Goal: Task Accomplishment & Management: Use online tool/utility

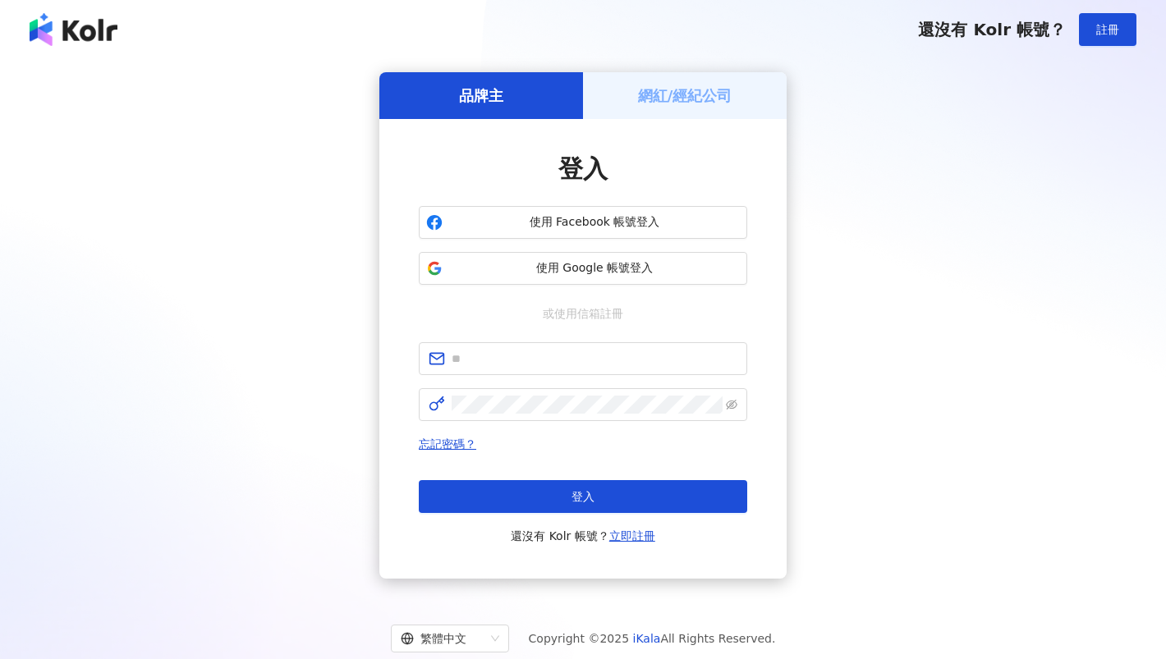
click at [645, 103] on h5 "網紅/經紀公司" at bounding box center [685, 95] width 94 height 21
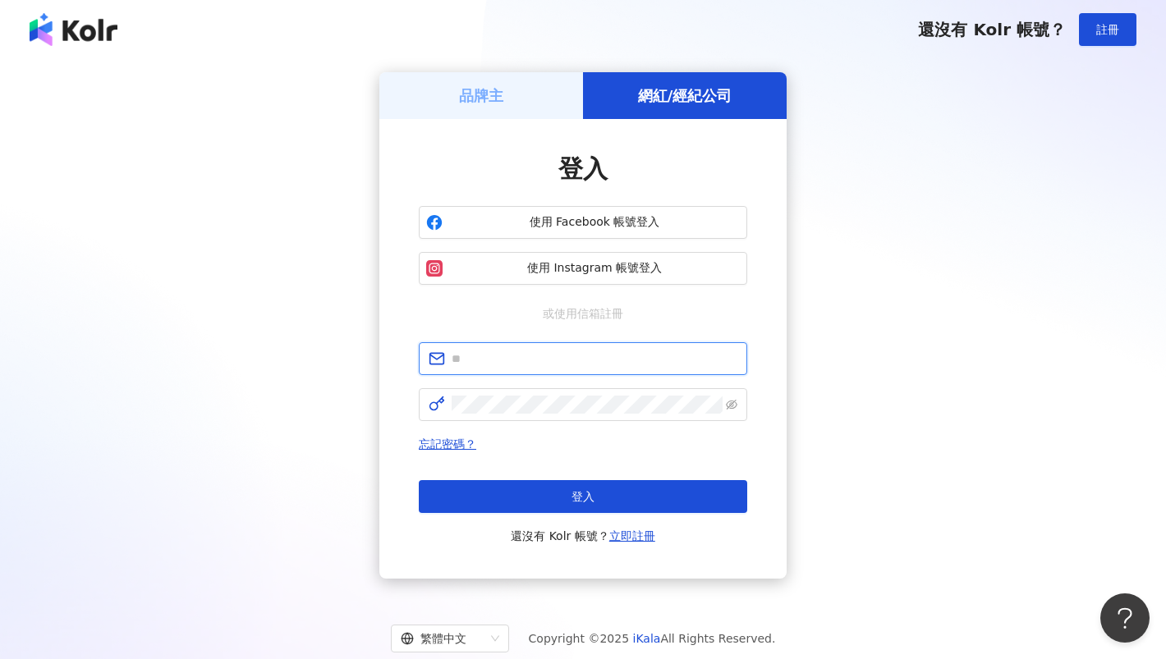
click at [547, 350] on input "text" at bounding box center [595, 359] width 286 height 18
click at [548, 354] on input "text" at bounding box center [595, 359] width 286 height 18
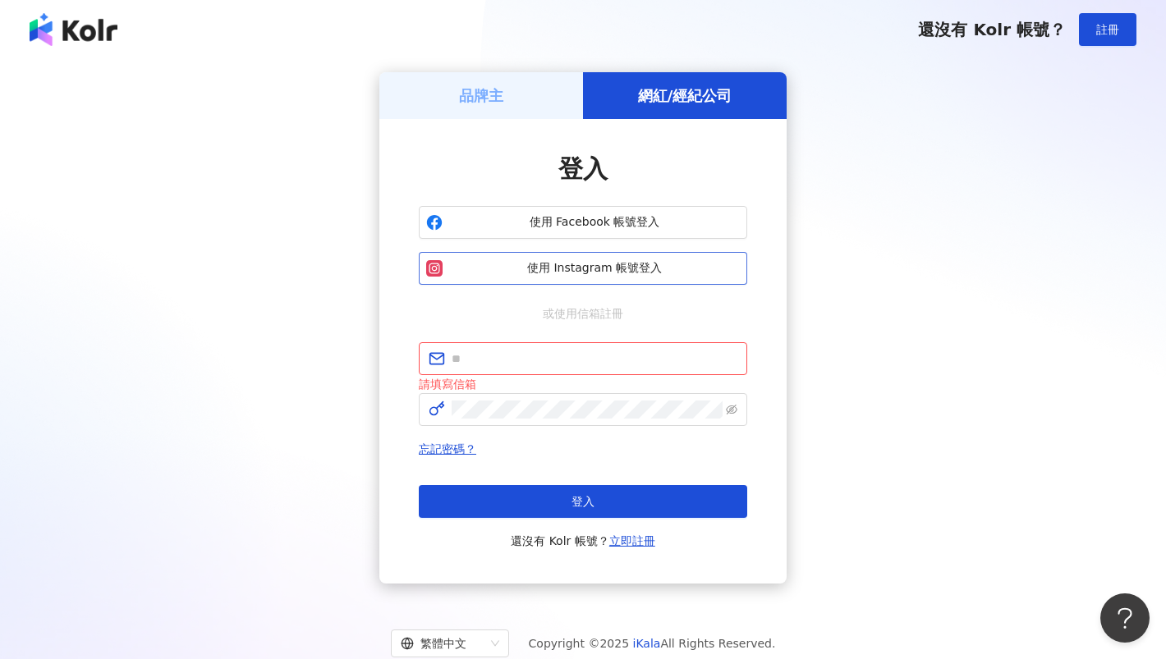
click at [623, 261] on span "使用 Instagram 帳號登入" at bounding box center [594, 268] width 291 height 16
click at [540, 341] on div "登入 使用 Facebook 帳號登入 使用 Instagram 帳號登入 或使用信箱註冊 請填寫信箱 忘記密碼？ 登入 還沒有 Kolr 帳號？ 立即註冊" at bounding box center [583, 351] width 328 height 399
click at [540, 344] on span at bounding box center [583, 358] width 328 height 33
click at [540, 356] on input "text" at bounding box center [595, 359] width 286 height 18
type input "*"
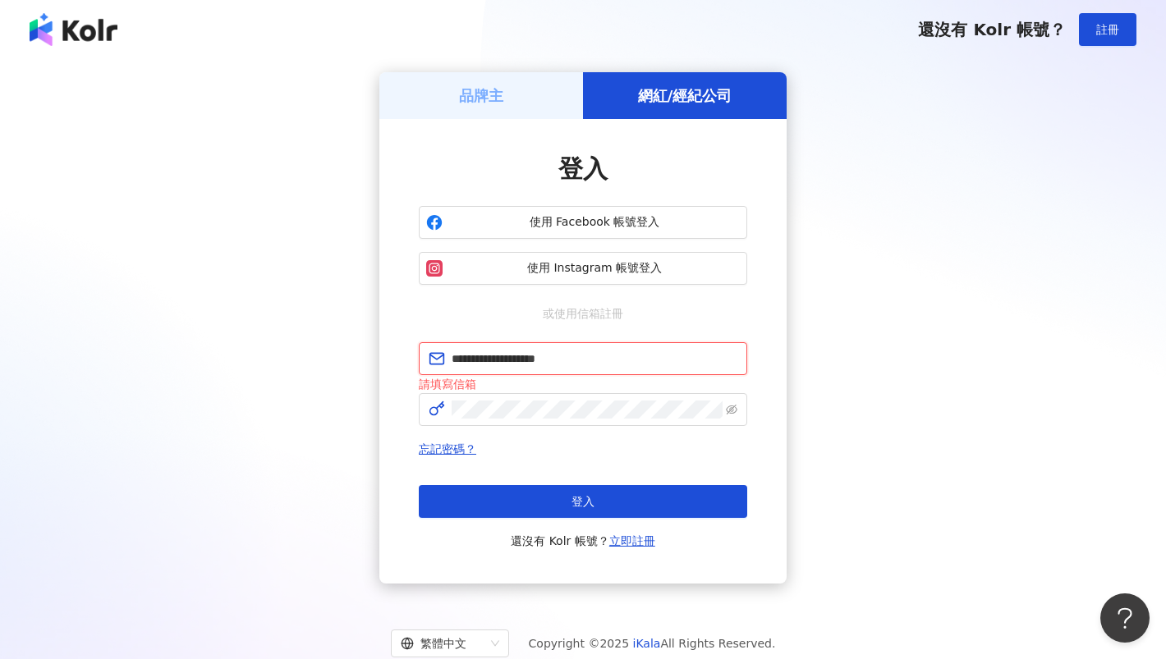
type input "**********"
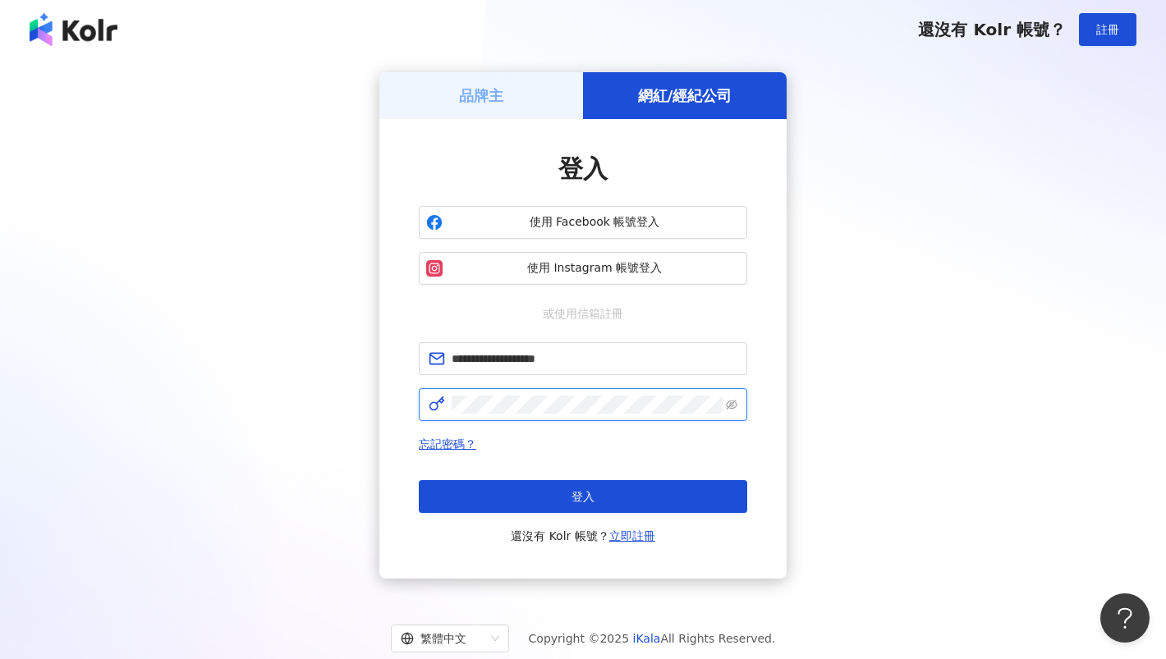
click at [583, 497] on button "登入" at bounding box center [583, 496] width 328 height 33
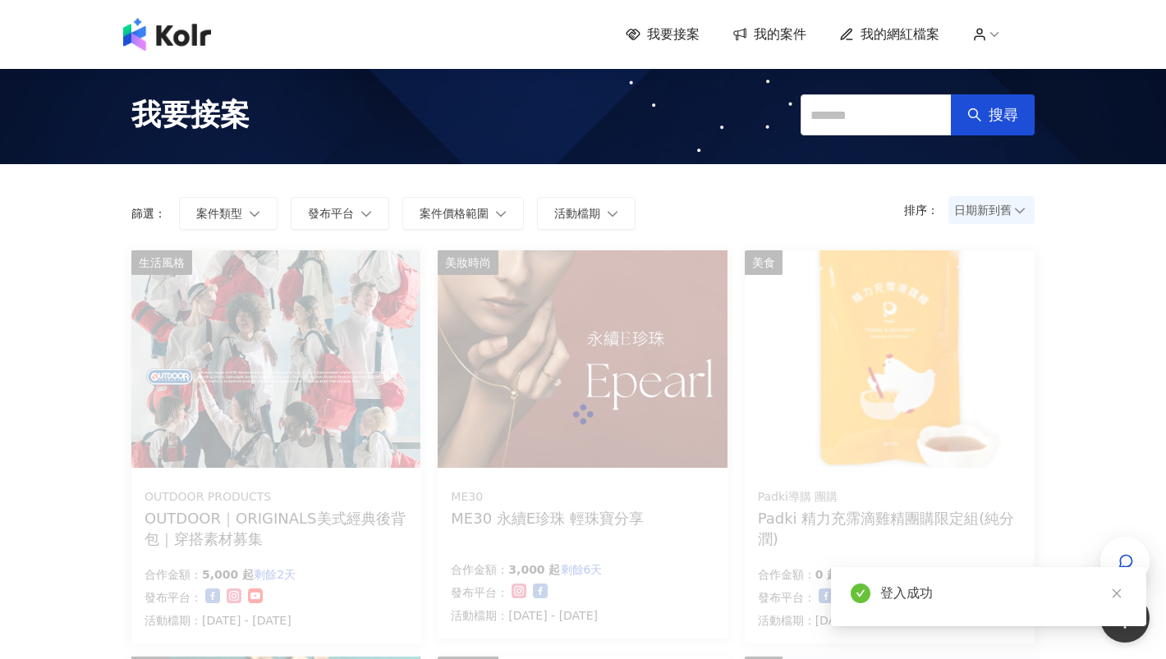
click at [912, 38] on span "我的網紅檔案" at bounding box center [900, 34] width 79 height 18
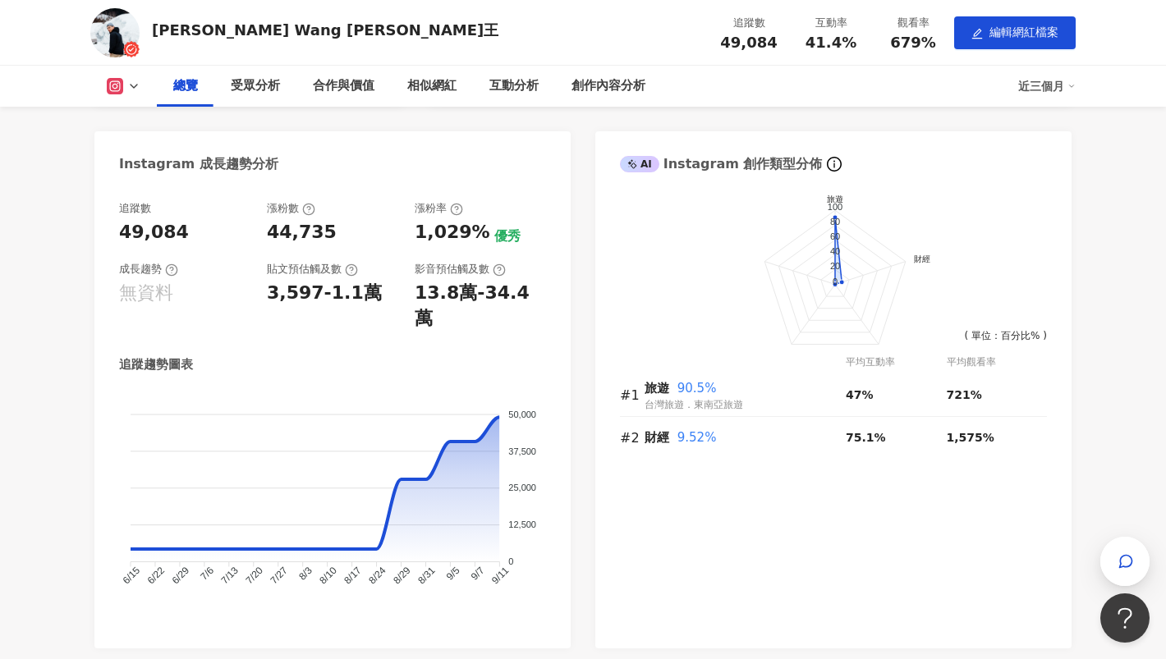
scroll to position [606, 0]
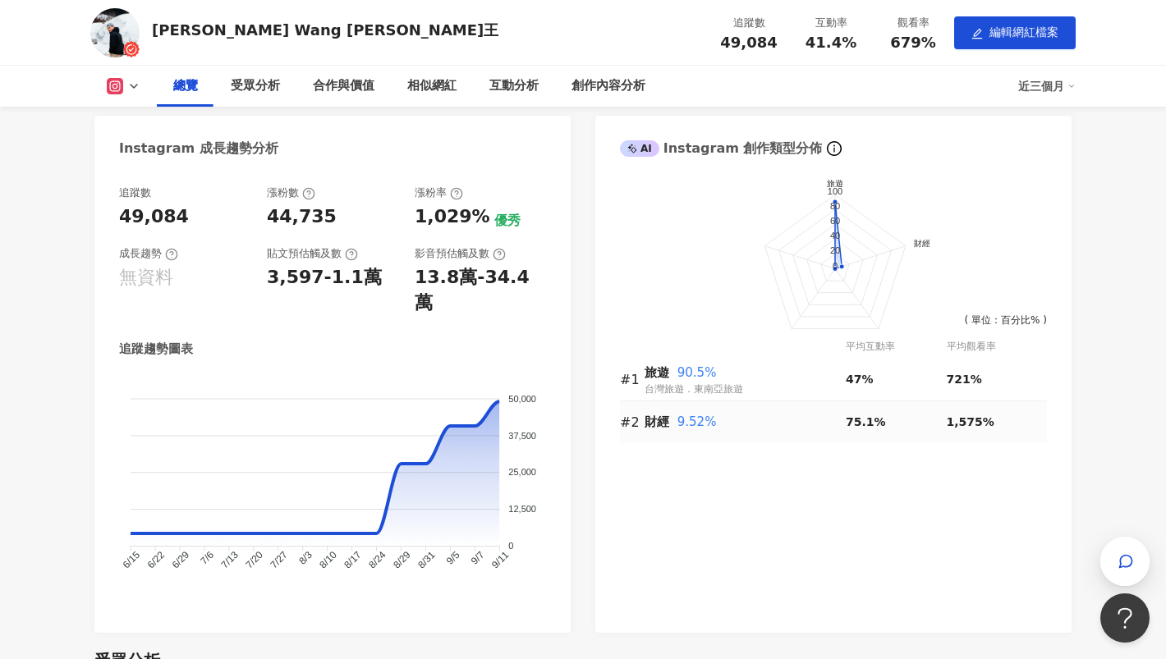
click at [672, 422] on div "財經 9.52%" at bounding box center [745, 423] width 201 height 20
click at [684, 420] on span "9.52%" at bounding box center [696, 422] width 39 height 15
click at [701, 420] on span "9.52%" at bounding box center [696, 422] width 39 height 15
click at [673, 420] on div "財經 9.52%" at bounding box center [745, 423] width 201 height 20
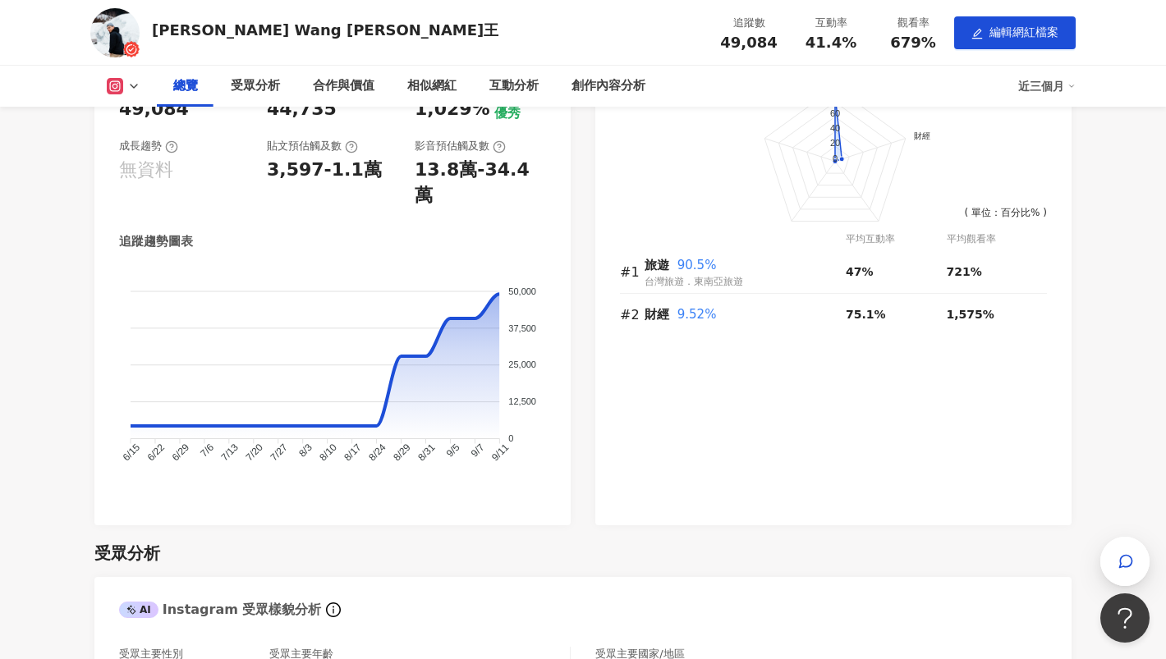
click at [940, 427] on div "前往申請試用方案解鎖 ( 立即註冊 ) 旅遊 財經 100 80 60 40 20 0 ( 單位：百分比% ) 平均互動率 平均觀看率 #1 旅遊 90.5%…" at bounding box center [833, 294] width 476 height 464
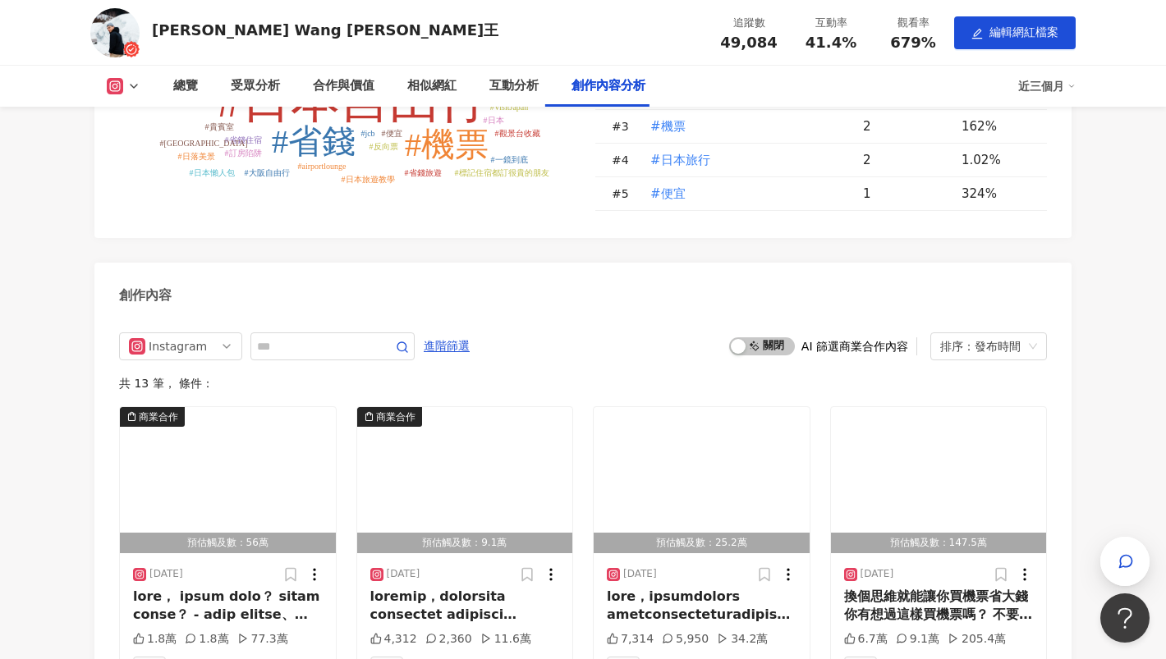
scroll to position [4158, 0]
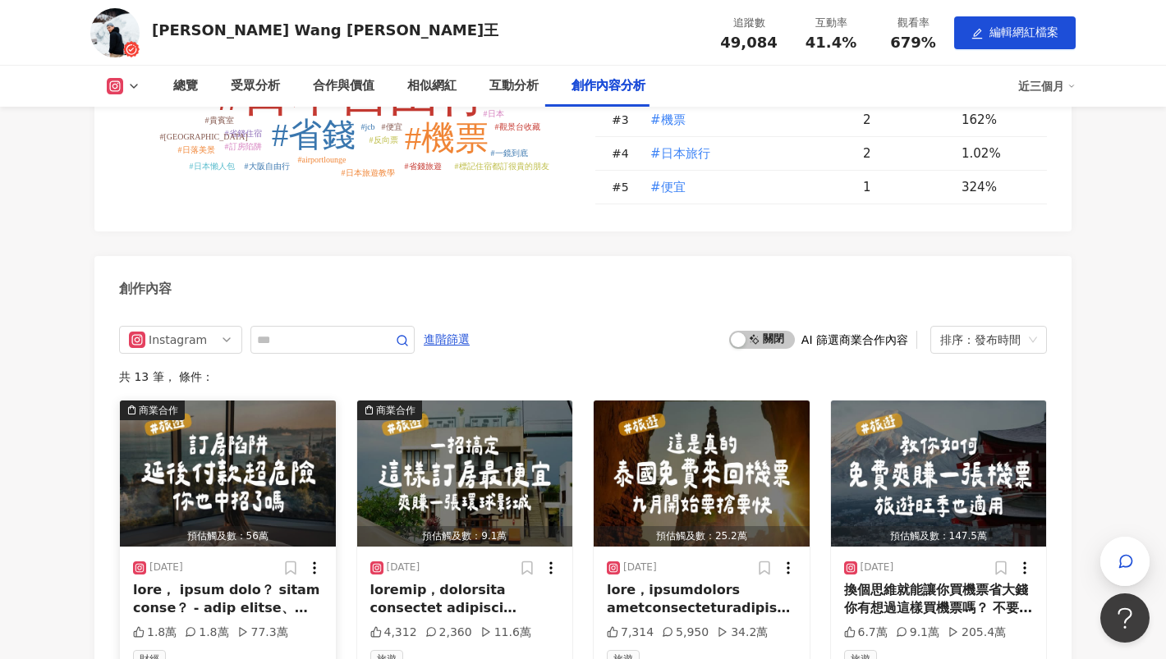
click at [154, 402] on div "商業合作" at bounding box center [158, 410] width 39 height 16
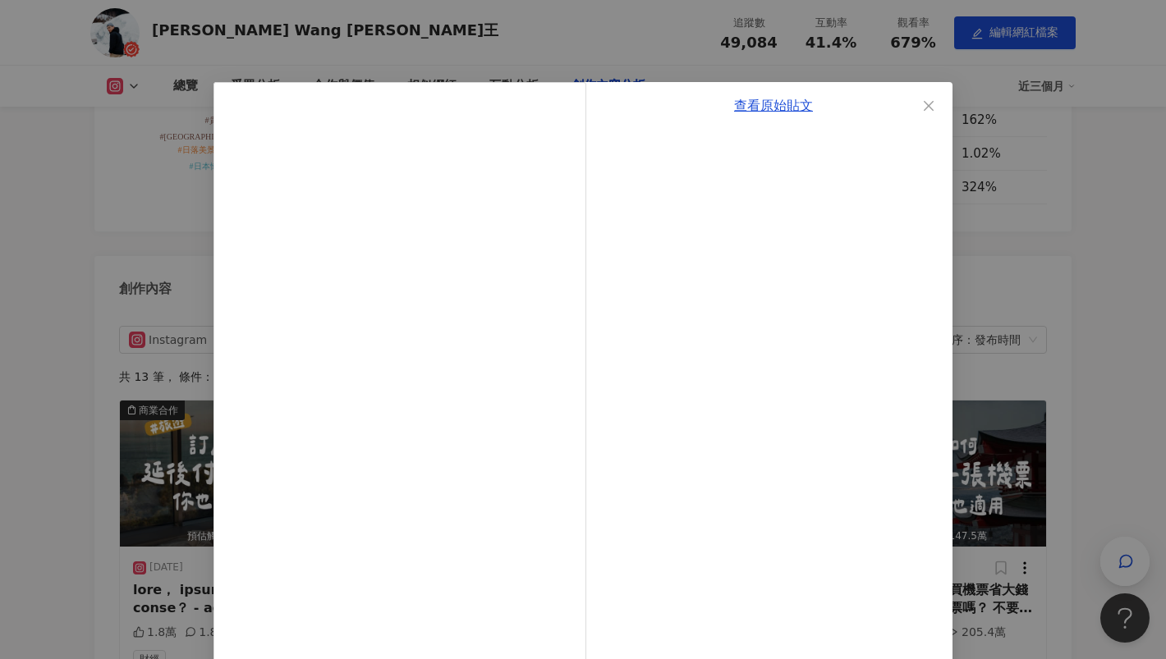
click at [1086, 227] on div "查看原始貼文" at bounding box center [583, 329] width 1166 height 659
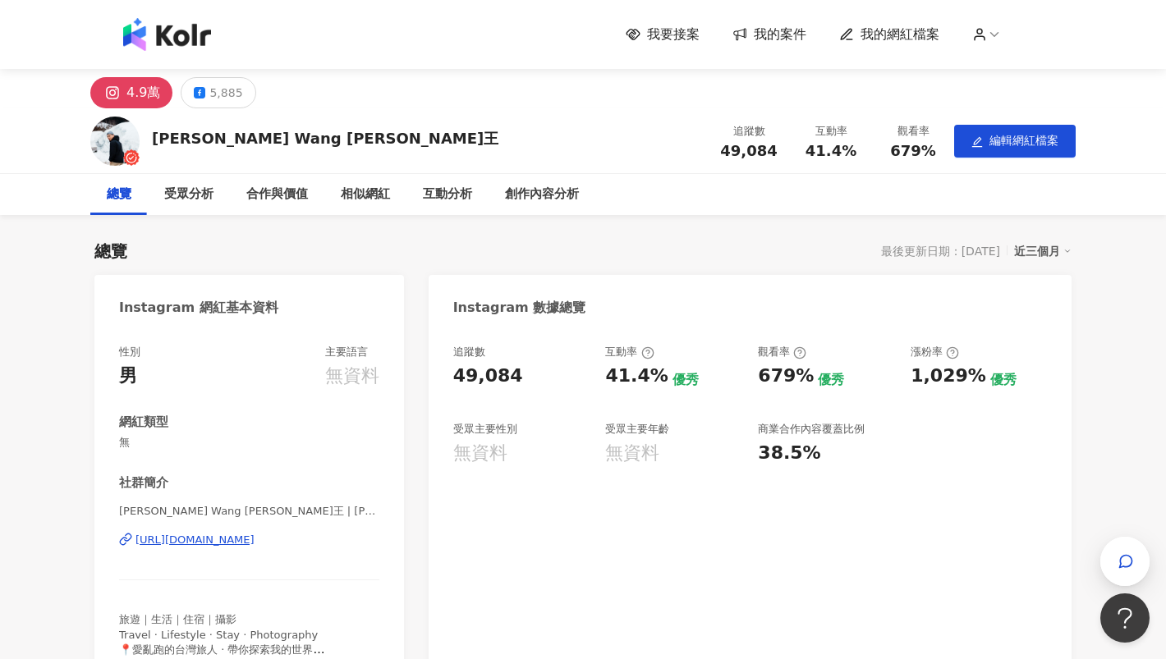
scroll to position [0, 0]
click at [525, 198] on div "創作內容分析" at bounding box center [542, 195] width 74 height 20
click at [148, 32] on img at bounding box center [167, 34] width 88 height 33
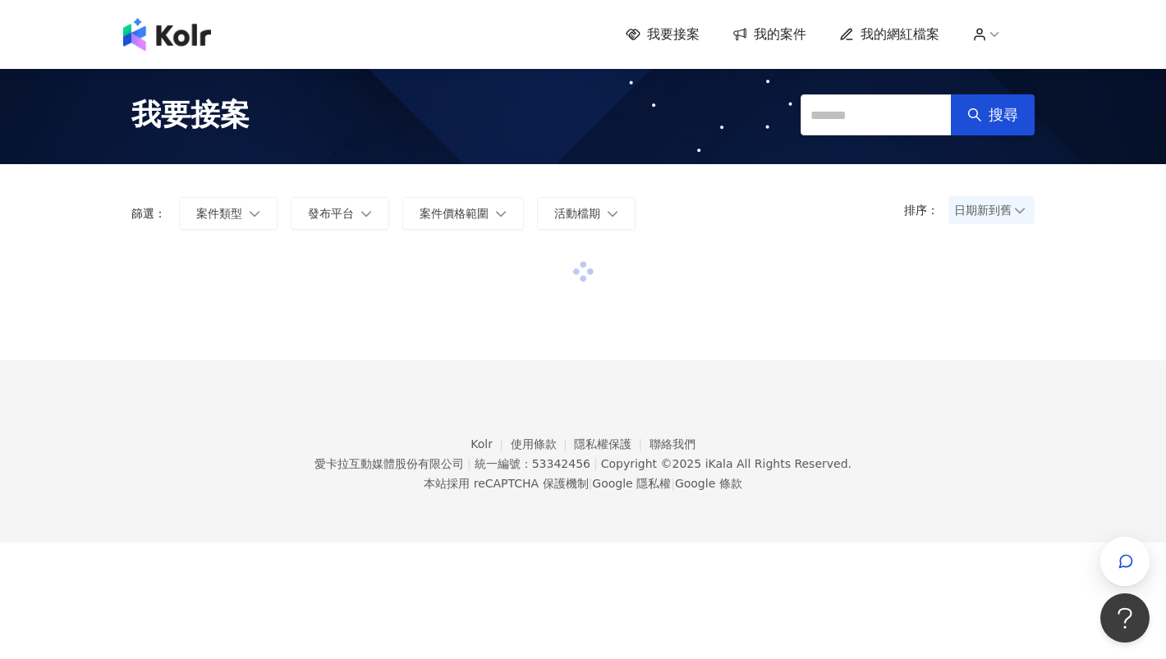
click at [683, 21] on div "我要接案 我的案件 我的網紅檔案" at bounding box center [583, 34] width 936 height 33
click at [683, 32] on span "我要接案" at bounding box center [673, 34] width 53 height 18
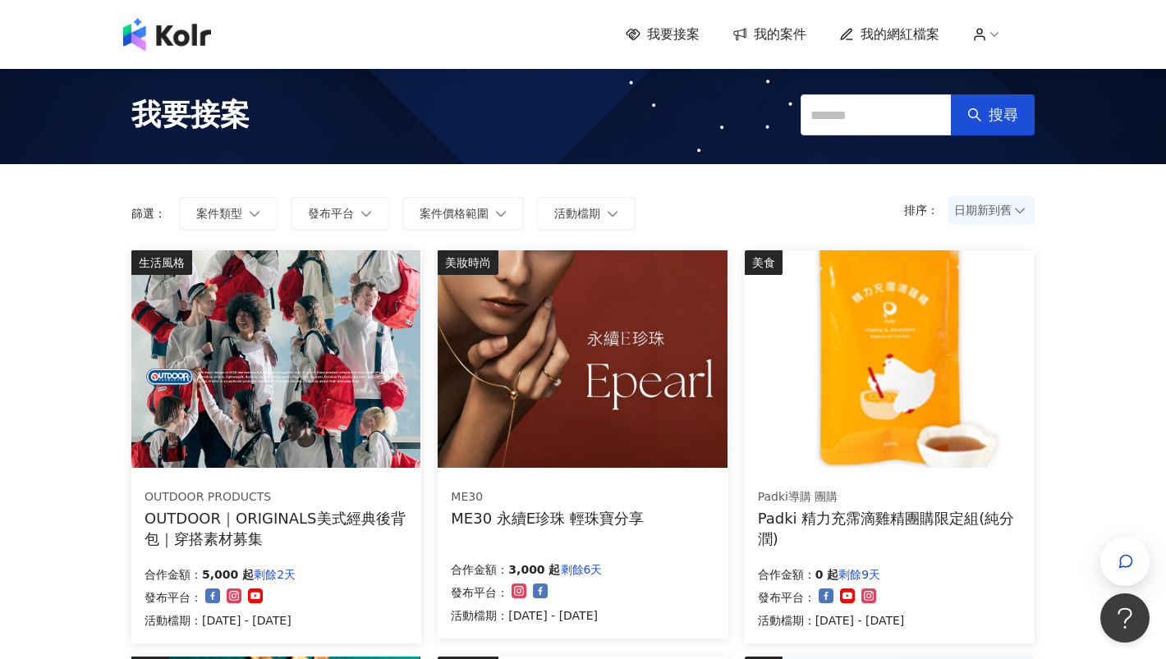
click at [687, 32] on span "我要接案" at bounding box center [673, 34] width 53 height 18
click at [681, 38] on span "我要接案" at bounding box center [673, 34] width 53 height 18
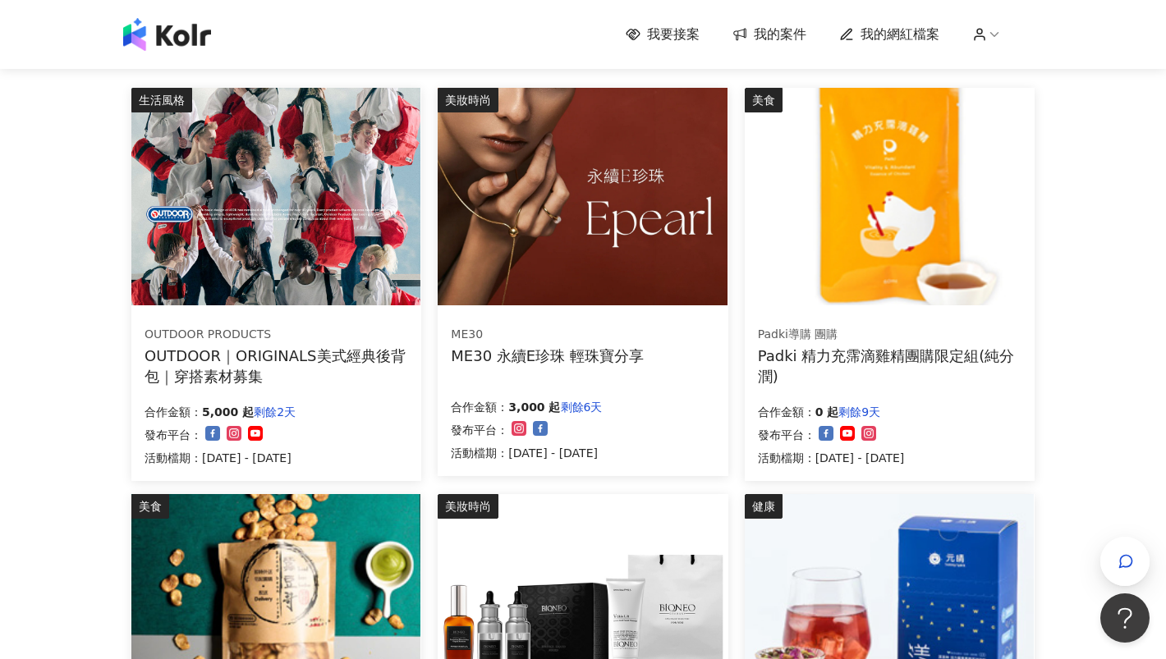
scroll to position [163, 0]
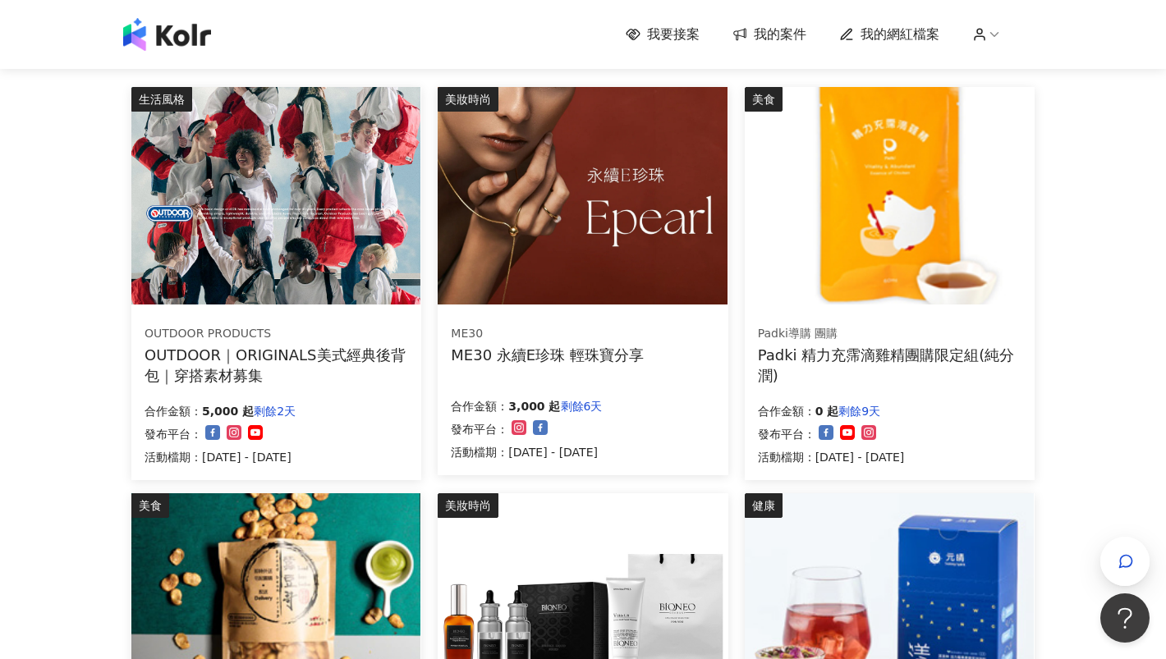
click at [67, 496] on body "我要接案 我的案件 我的網紅檔案 我要接案 搜尋 排序： 日期新到舊 篩選： 案件類型 發布平台 案件價格範圍 活動檔期 清除 套用 生活風格 OUTDOOR…" at bounding box center [583, 166] width 1166 height 659
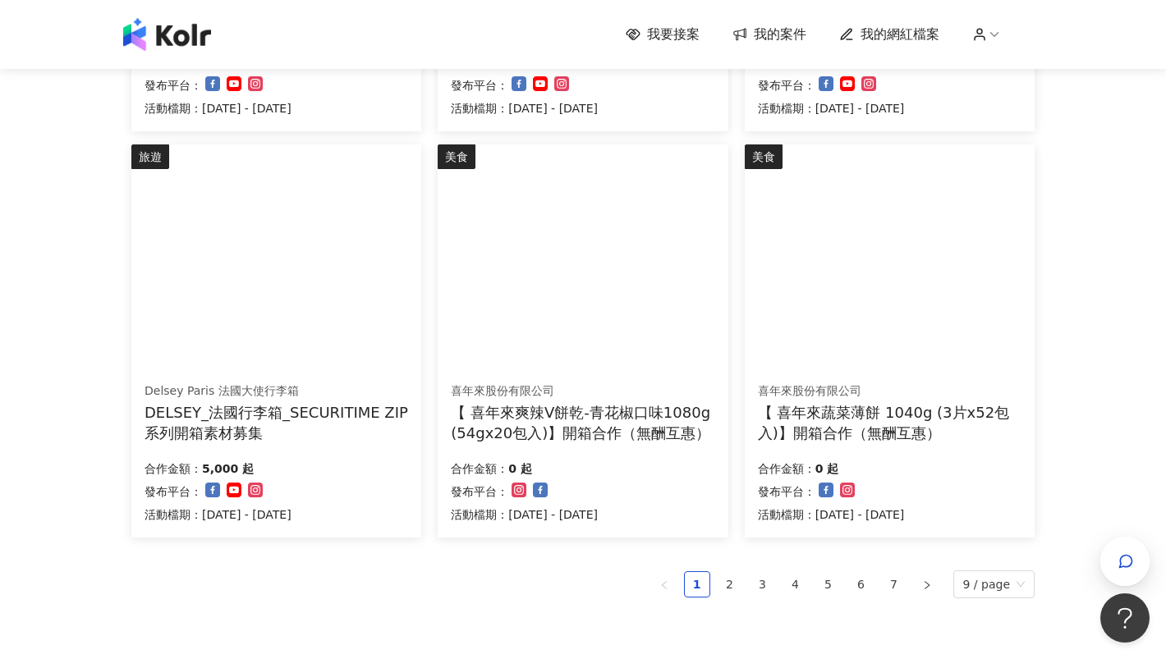
scroll to position [912, 0]
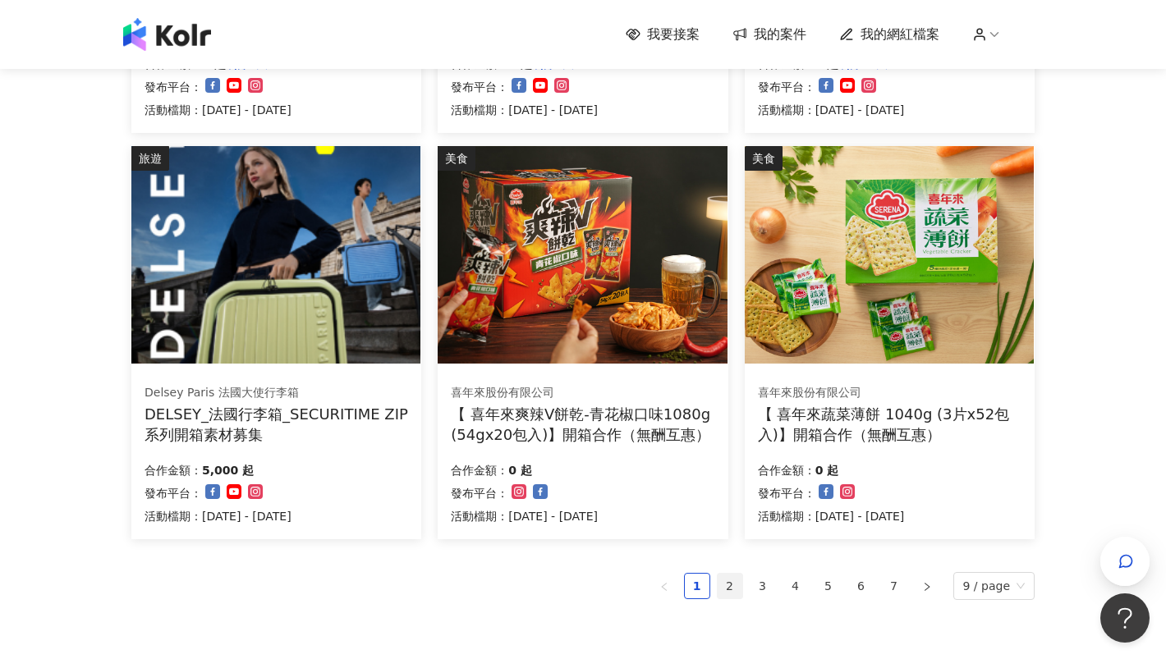
click at [742, 582] on link "2" at bounding box center [730, 586] width 25 height 25
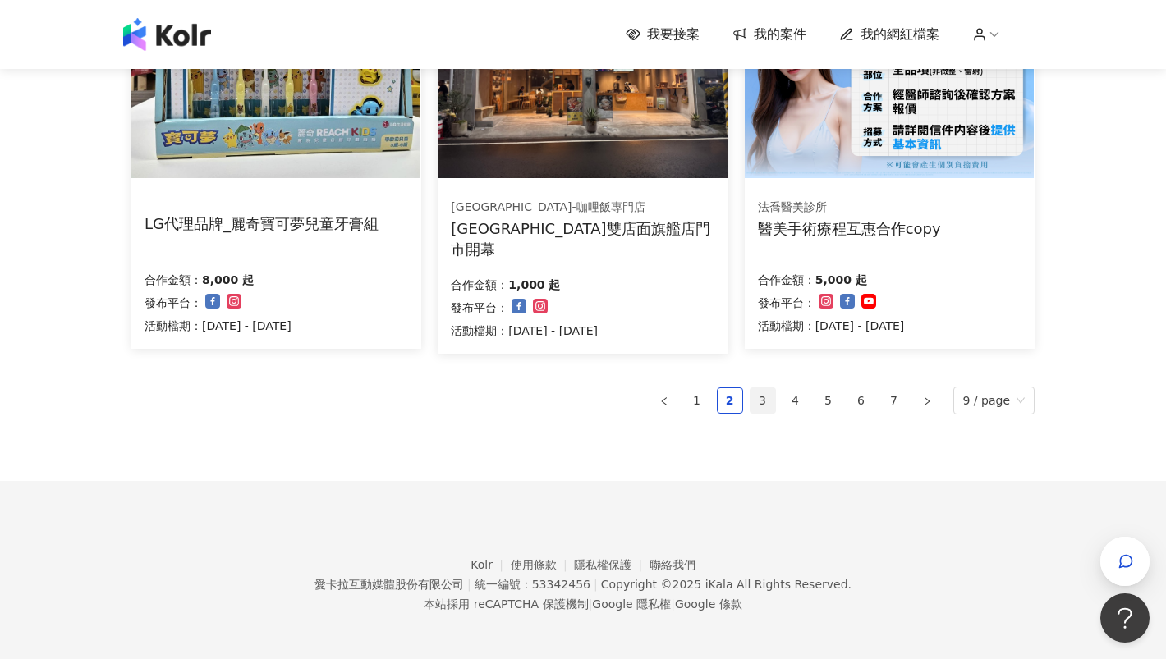
scroll to position [1102, 0]
click at [772, 400] on link "3" at bounding box center [763, 401] width 25 height 25
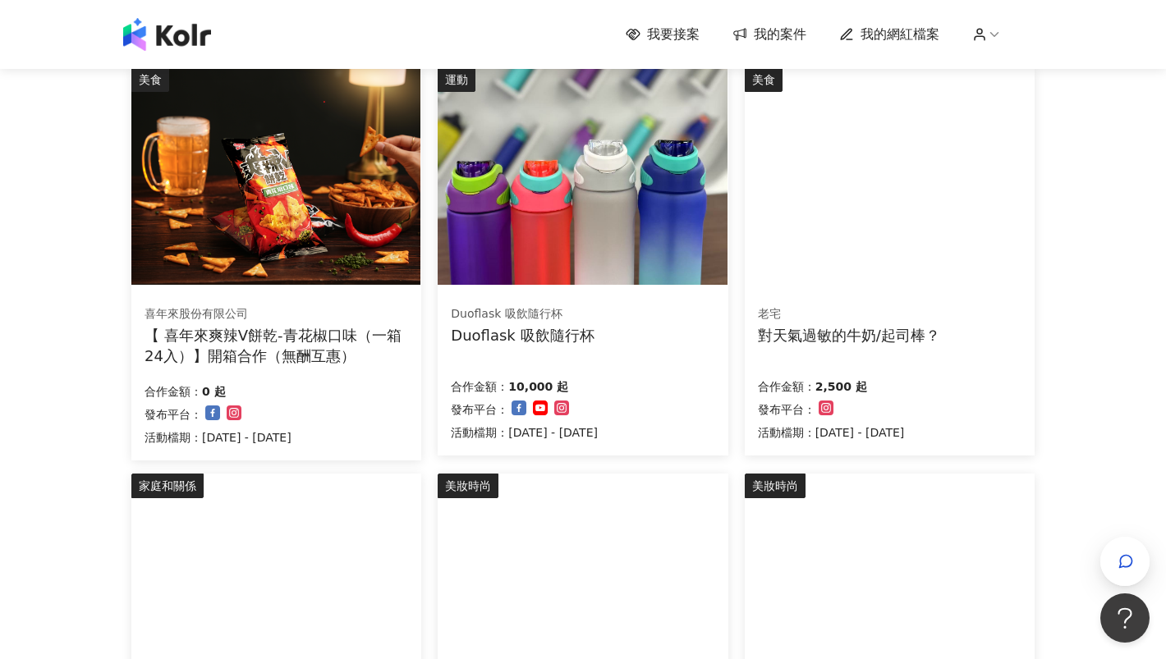
scroll to position [122, 0]
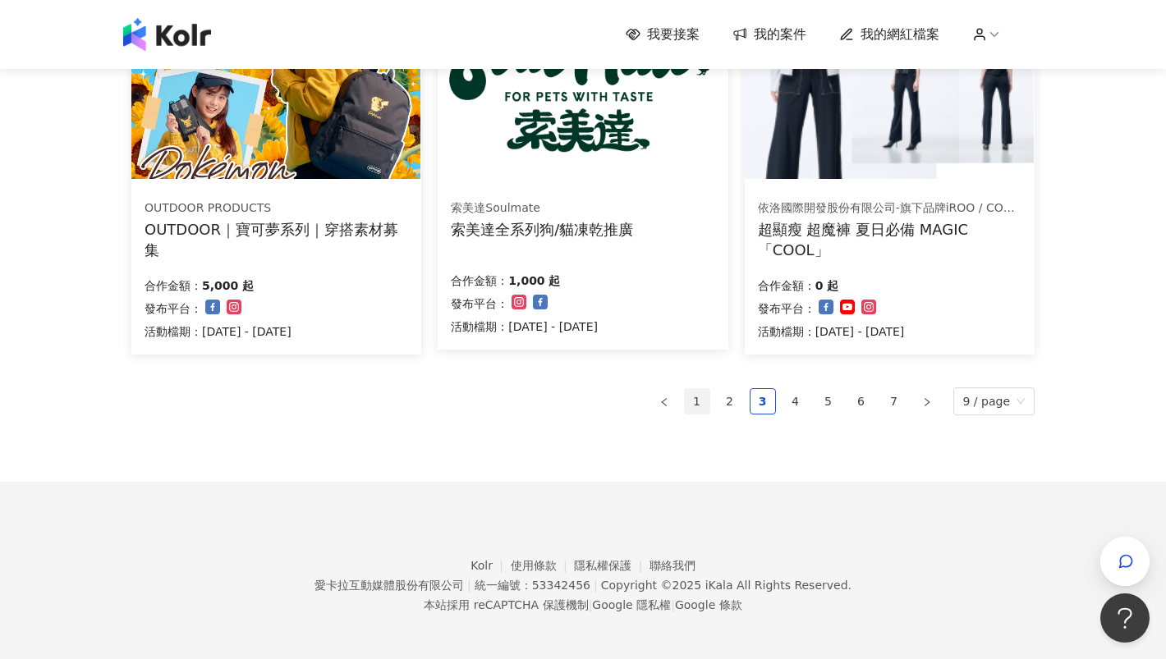
click at [705, 394] on link "1" at bounding box center [697, 401] width 25 height 25
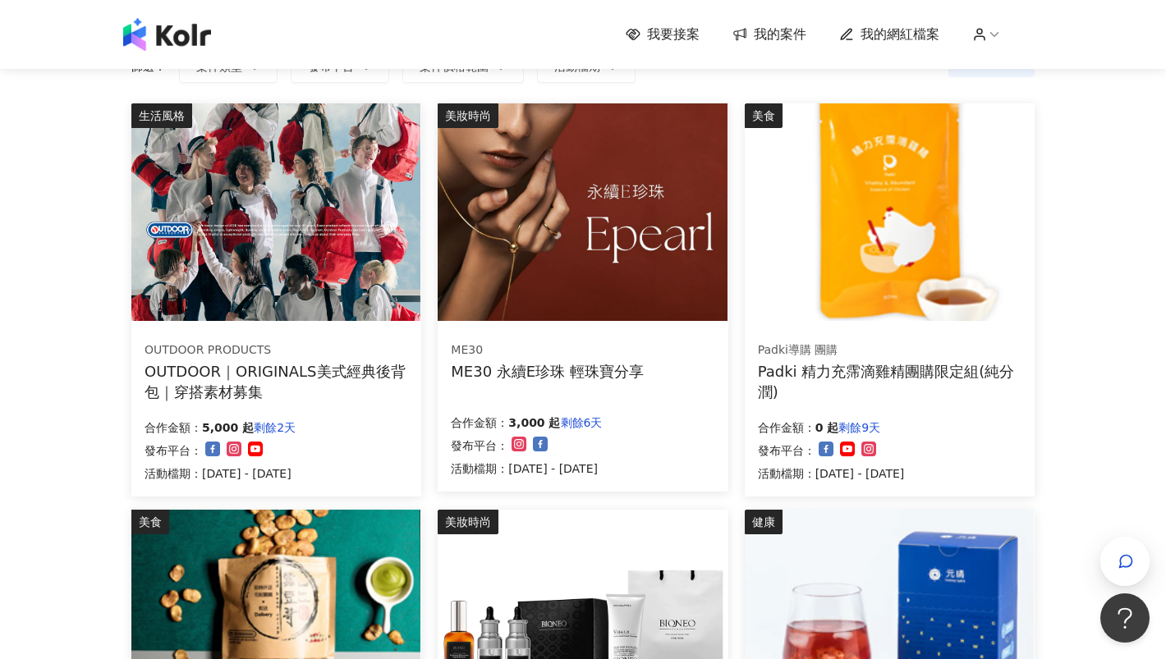
scroll to position [148, 0]
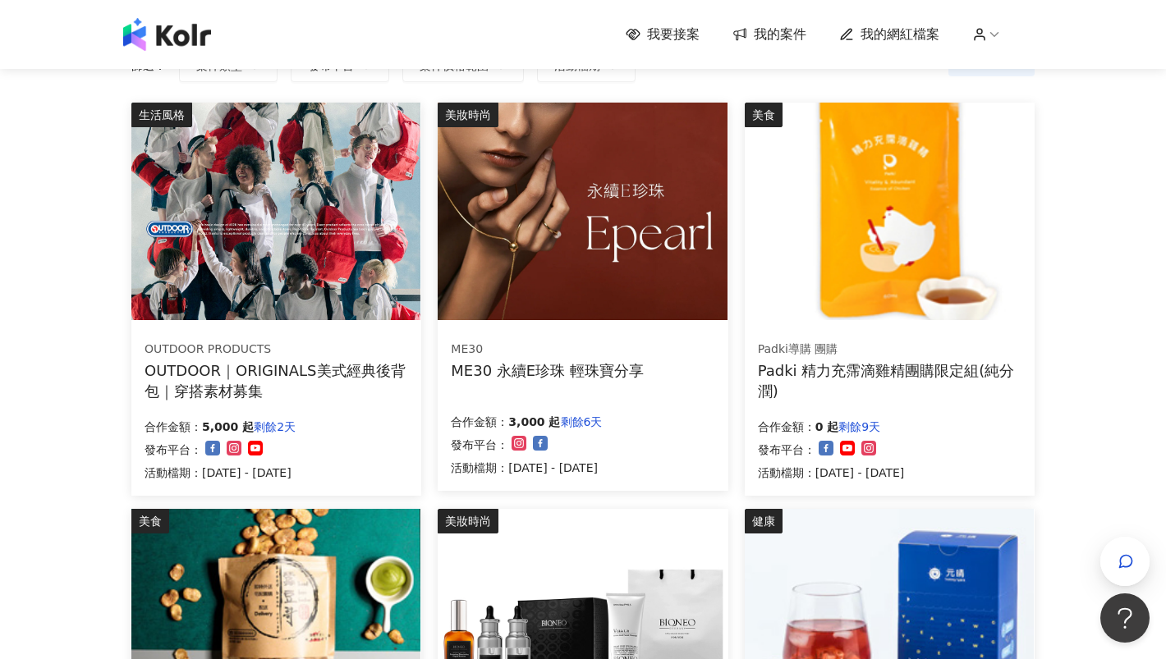
click at [246, 255] on img at bounding box center [275, 212] width 289 height 218
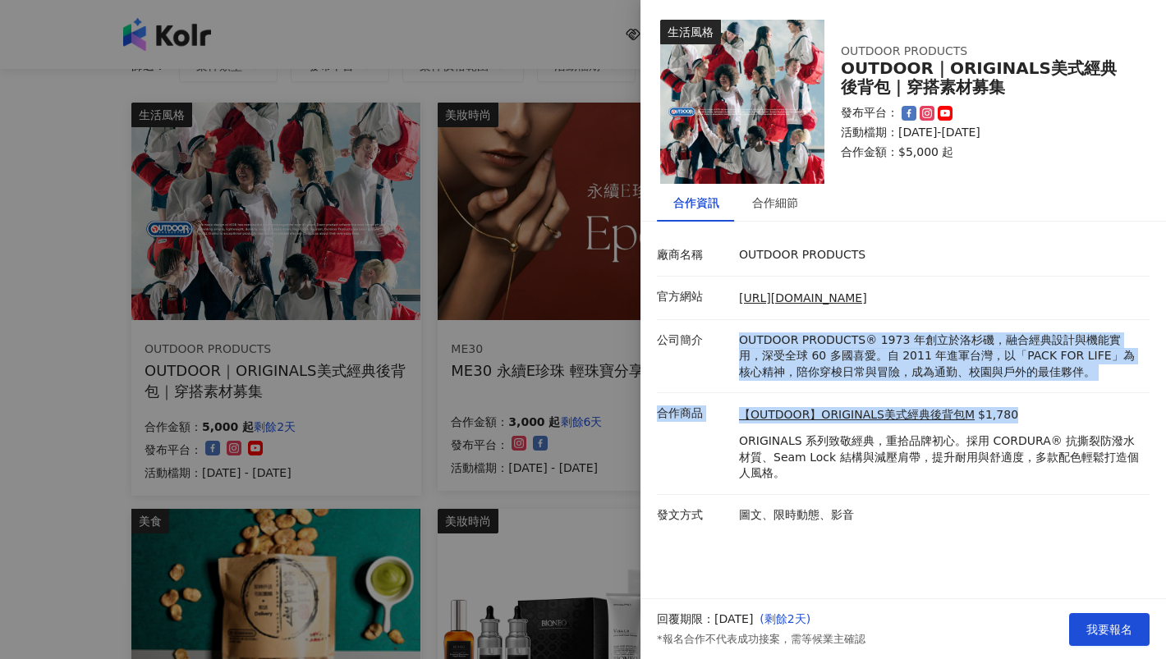
drag, startPoint x: 1031, startPoint y: 324, endPoint x: 1031, endPoint y: 424, distance: 99.4
click at [1031, 424] on div "廠商名稱 OUTDOOR PRODUCTS 官方網站 [URL][DOMAIN_NAME] 公司簡介 OUTDOOR PRODUCTS® [DATE]創立於洛…" at bounding box center [903, 385] width 493 height 301
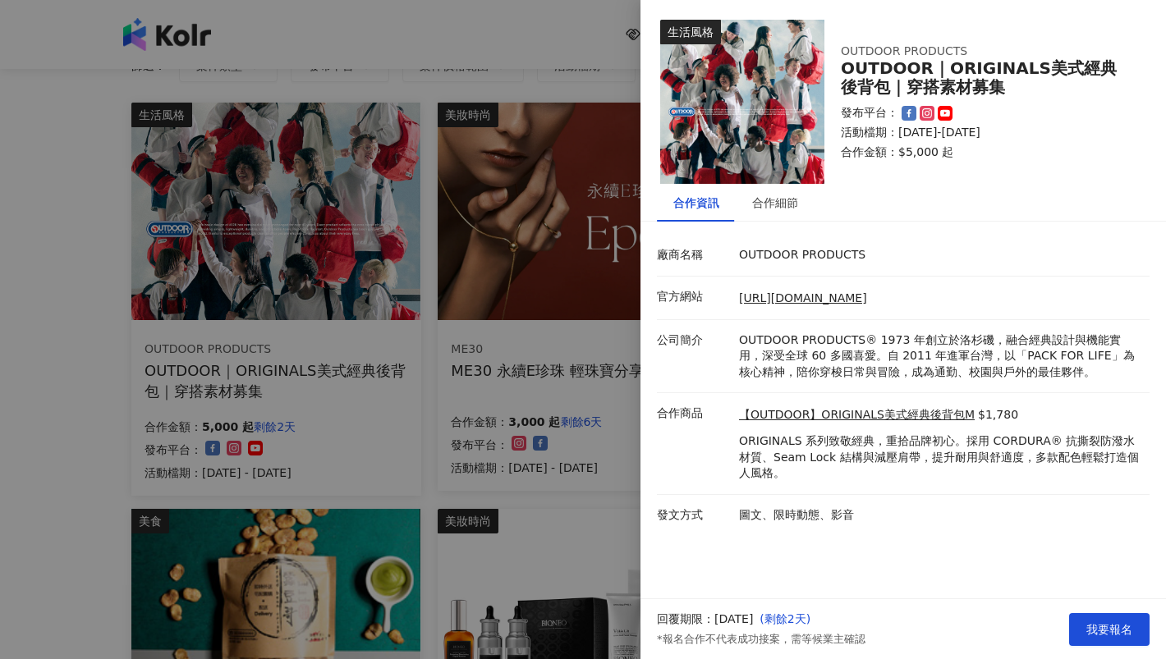
click at [1068, 445] on p "ORIGINALS 系列致敬經典，重拾品牌初心。採用 CORDURA® 抗撕裂防潑水材質、Seam Lock 結構與減壓肩帶，提升耐用與舒適度，多款配色輕鬆打…" at bounding box center [940, 458] width 402 height 48
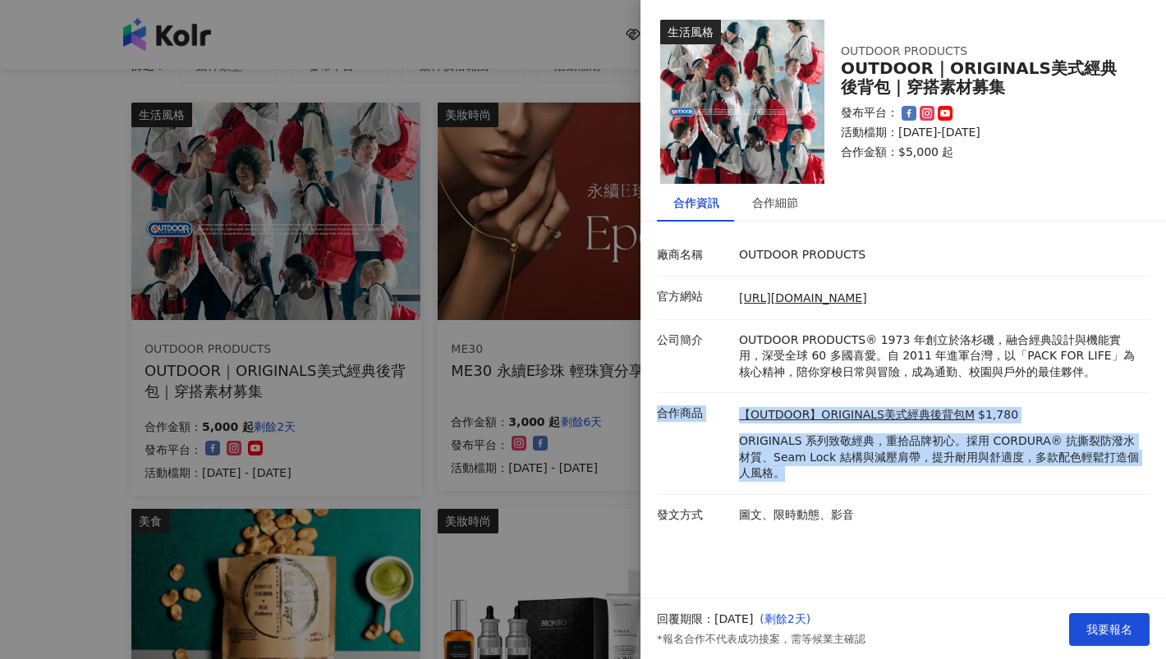
drag, startPoint x: 1068, startPoint y: 471, endPoint x: 1068, endPoint y: 389, distance: 81.3
click at [1068, 389] on div "廠商名稱 OUTDOOR PRODUCTS 官方網站 [URL][DOMAIN_NAME] 公司簡介 OUTDOOR PRODUCTS® [DATE]創立於洛…" at bounding box center [903, 385] width 493 height 301
click at [1068, 389] on li "公司簡介 OUTDOOR PRODUCTS® [DATE]創立於洛杉磯，融合經典設計與機能實用，深受全球 60 多國喜愛。自 [DATE]進軍台灣，以「PAC…" at bounding box center [903, 357] width 493 height 74
drag, startPoint x: 1082, startPoint y: 388, endPoint x: 1058, endPoint y: 491, distance: 106.4
click at [1058, 497] on div "廠商名稱 OUTDOOR PRODUCTS 官方網站 [URL][DOMAIN_NAME] 公司簡介 OUTDOOR PRODUCTS® [DATE]創立於洛…" at bounding box center [903, 385] width 493 height 301
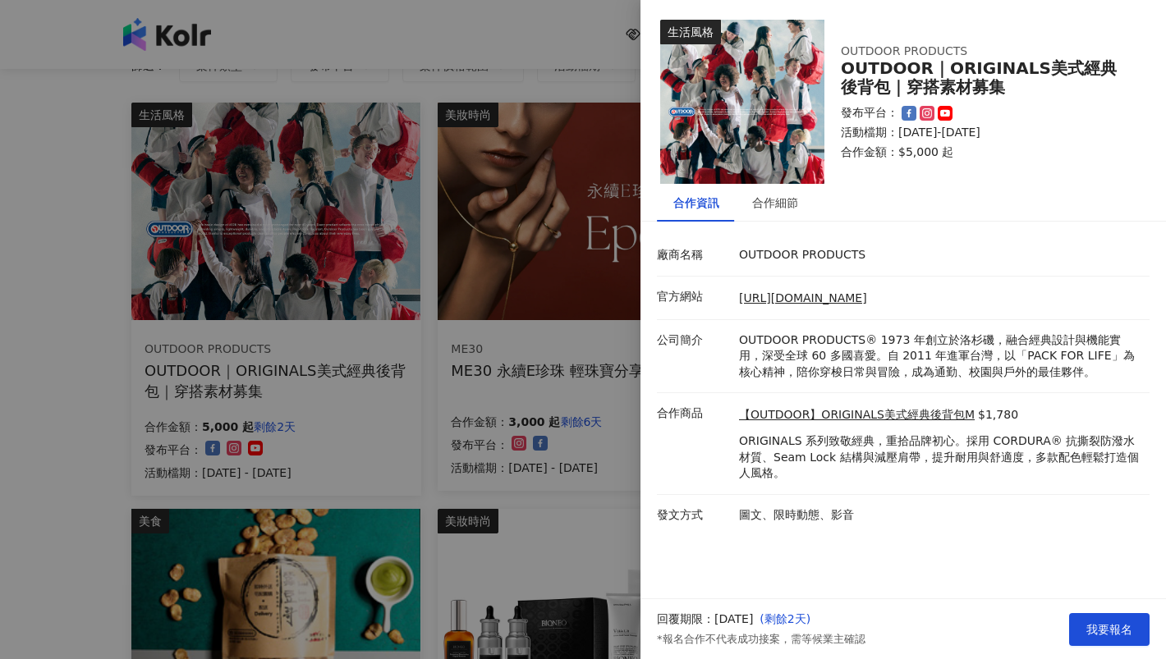
click at [1058, 495] on li "發文方式 圖文、限時動態、影音" at bounding box center [903, 515] width 493 height 41
click at [756, 197] on div "合作細節" at bounding box center [775, 203] width 46 height 18
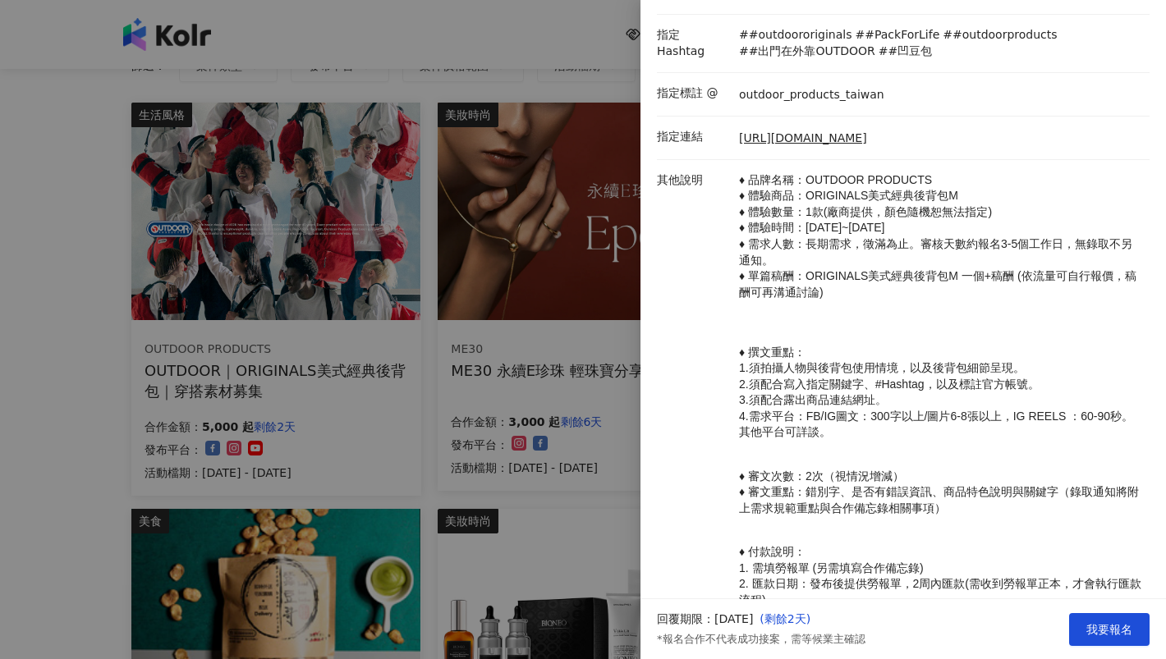
scroll to position [335, 0]
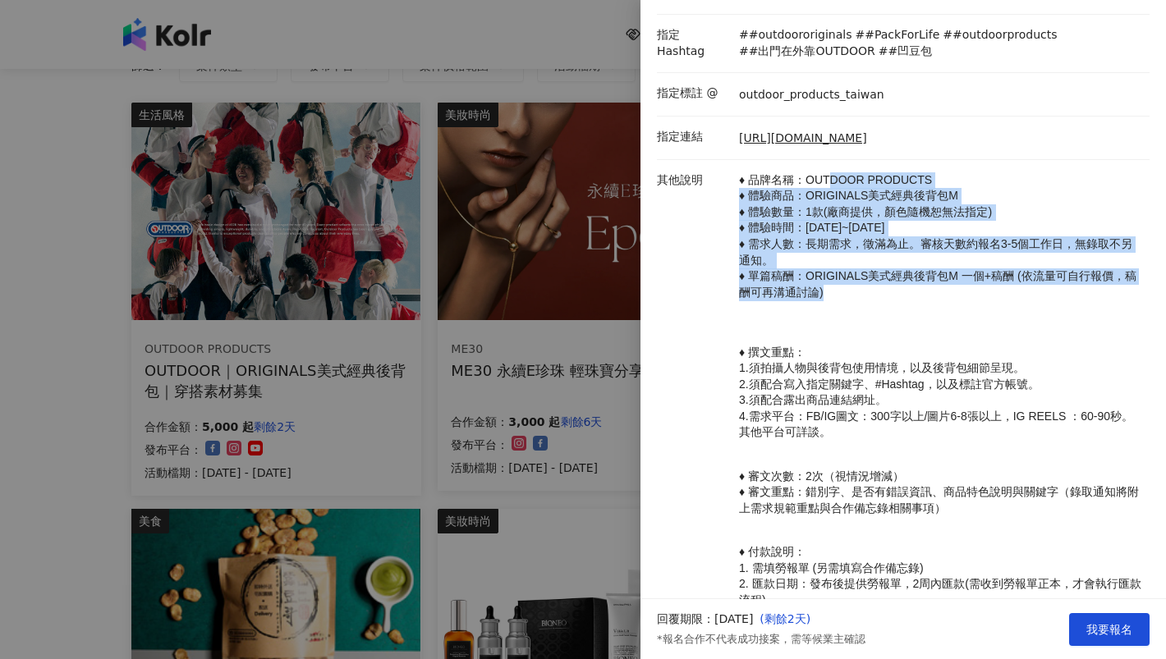
drag, startPoint x: 829, startPoint y: 170, endPoint x: 829, endPoint y: 287, distance: 117.4
click at [829, 287] on p "♦ 品牌名稱：OUTDOOR PRODUCTS ♦ 體驗商品：ORIGINALS美式經典後背包M ♦ 體驗數量：1款(廠商提供，顏色隨機恕無法指定) ♦ 體驗…" at bounding box center [940, 236] width 402 height 129
drag, startPoint x: 845, startPoint y: 314, endPoint x: 735, endPoint y: 168, distance: 183.0
click at [735, 168] on li "其他說明 ♦ 品牌名稱：OUTDOOR PRODUCTS ♦ 體驗商品：ORIGINALS美式經典後背包M ♦ 體驗數量：1款(廠商提供，顏色隨機恕無法指定)…" at bounding box center [903, 485] width 493 height 650
click at [728, 168] on li "其他說明 ♦ 品牌名稱：OUTDOOR PRODUCTS ♦ 體驗商品：ORIGINALS美式經典後背包M ♦ 體驗數量：1款(廠商提供，顏色隨機恕無法指定)…" at bounding box center [903, 485] width 493 height 650
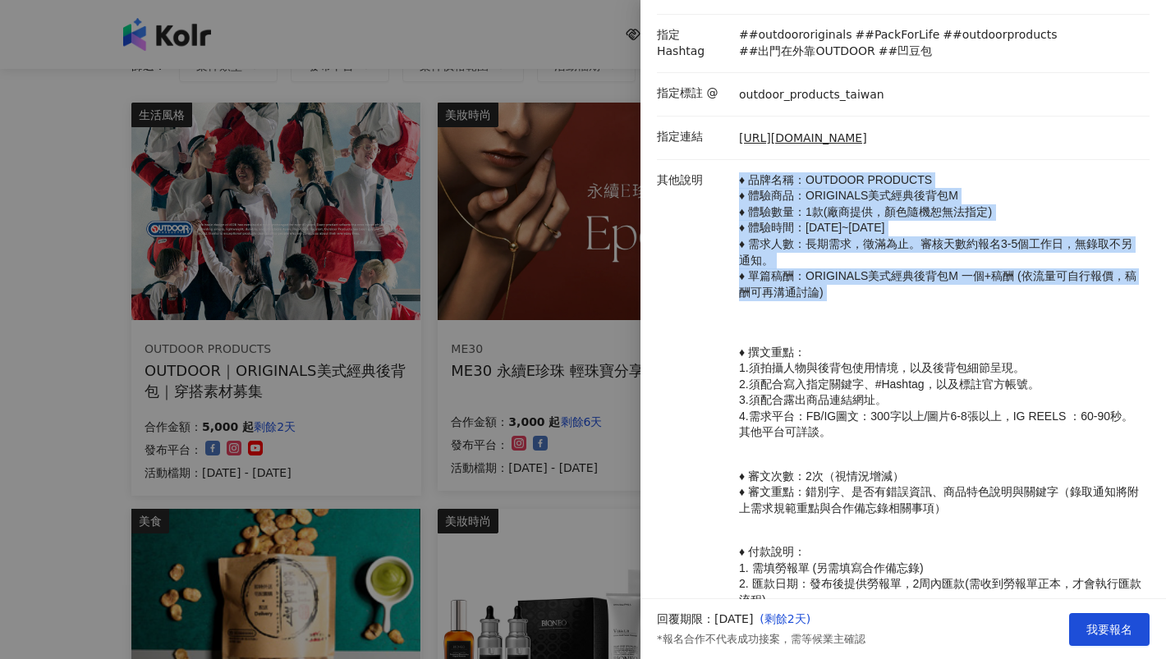
drag, startPoint x: 743, startPoint y: 168, endPoint x: 881, endPoint y: 315, distance: 201.6
click at [881, 315] on li "其他說明 ♦ 品牌名稱：OUTDOOR PRODUCTS ♦ 體驗商品：ORIGINALS美式經典後背包M ♦ 體驗數量：1款(廠商提供，顏色隨機恕無法指定)…" at bounding box center [903, 485] width 493 height 650
click at [881, 315] on p "♦ 品牌名稱：OUTDOOR PRODUCTS ♦ 體驗商品：ORIGINALS美式經典後背包M ♦ 體驗數量：1款(廠商提供，顏色隨機恕無法指定) ♦ 體驗…" at bounding box center [940, 484] width 402 height 625
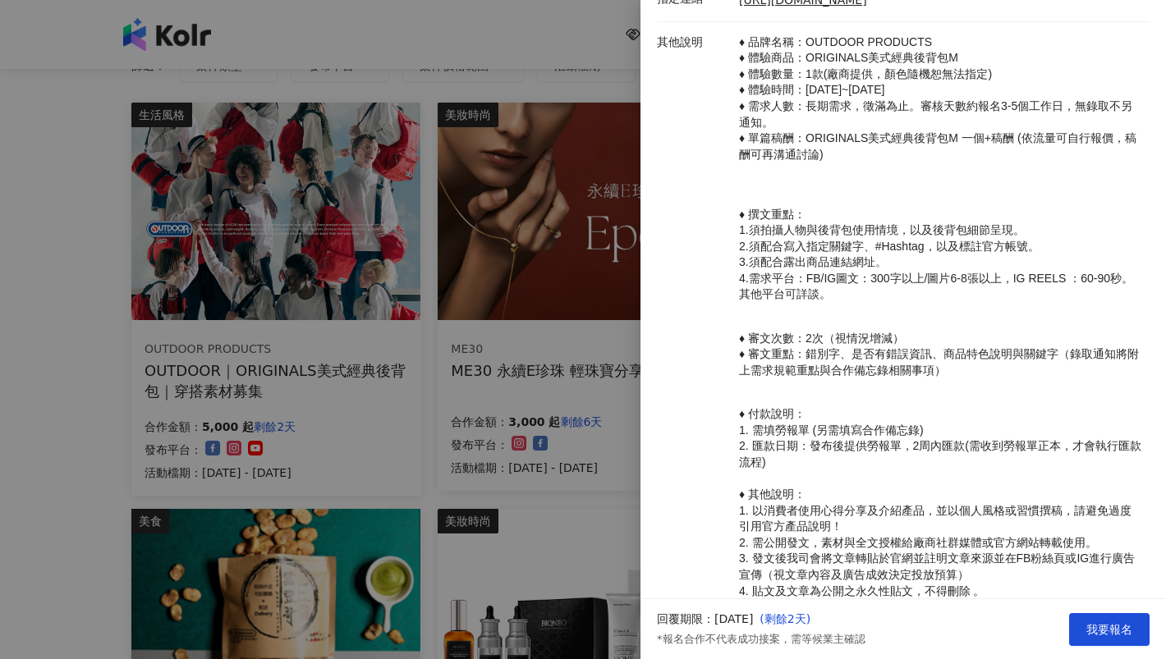
scroll to position [475, 0]
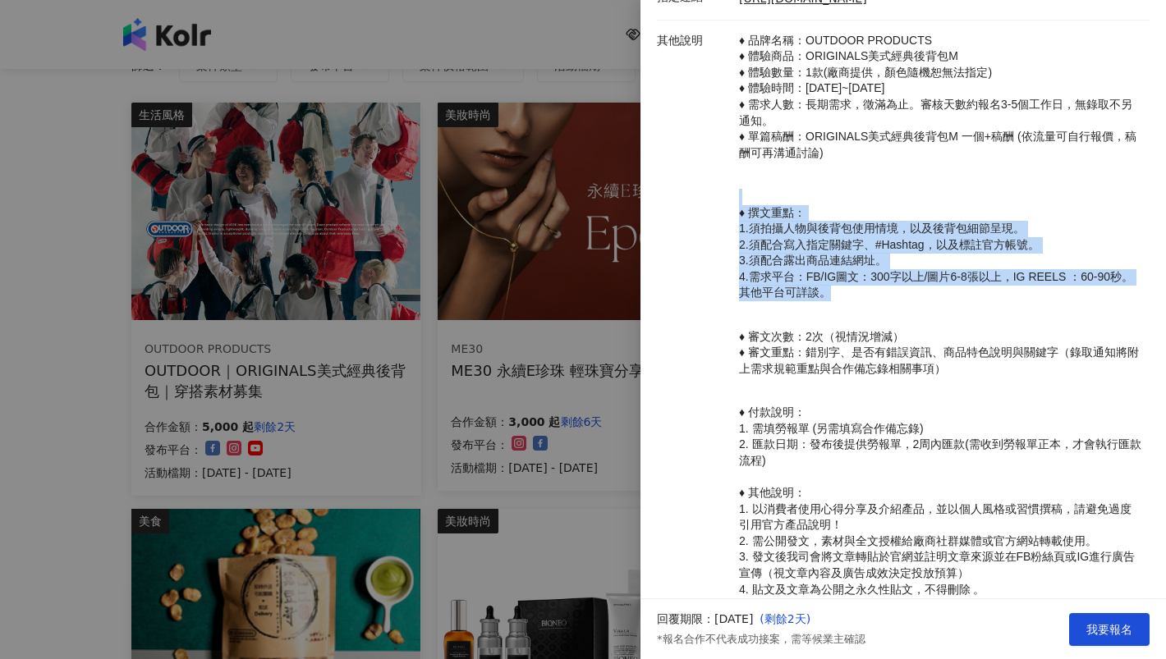
drag, startPoint x: 872, startPoint y: 191, endPoint x: 894, endPoint y: 301, distance: 113.1
click at [894, 301] on p "♦ 撰文重點： 1.須拍攝人物與後背包使用情境，以及後背包細節呈現。 2.須配合寫入指定關鍵字、#Hashtag，以及標註官方帳號。 3.須配合露出商品連結網…" at bounding box center [940, 245] width 402 height 113
drag, startPoint x: 904, startPoint y: 311, endPoint x: 904, endPoint y: 177, distance: 134.7
click at [904, 177] on p "♦ 品牌名稱：OUTDOOR PRODUCTS ♦ 體驗商品：ORIGINALS美式經典後背包M ♦ 體驗數量：1款(廠商提供，顏色隨機恕無法指定) ♦ 體驗…" at bounding box center [940, 345] width 402 height 625
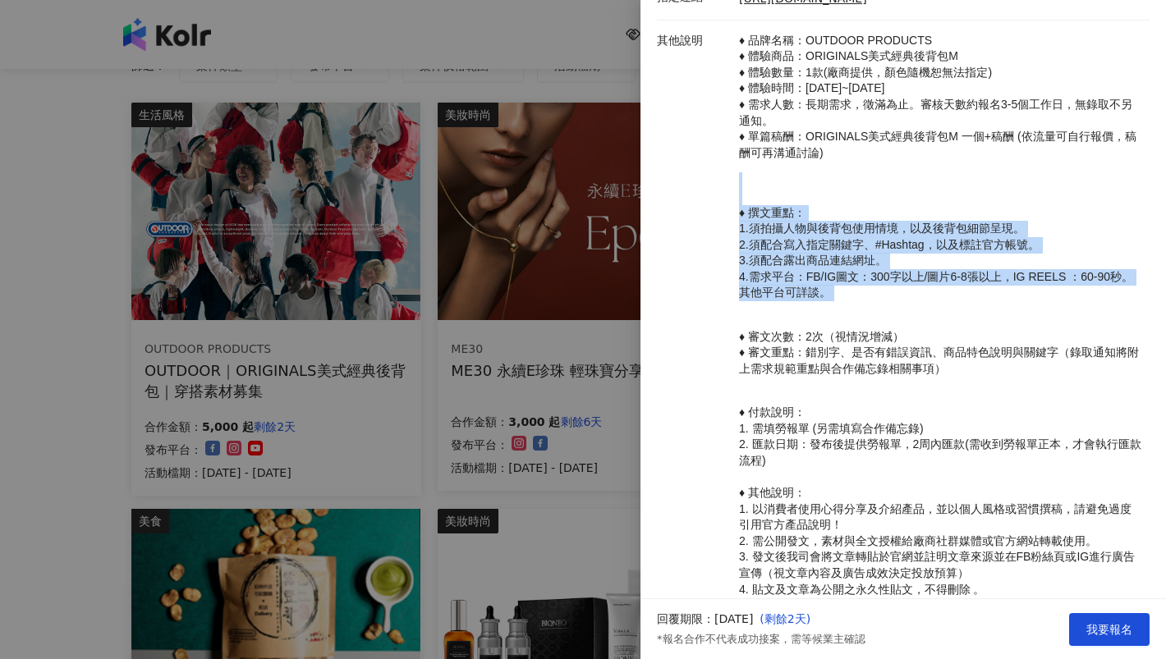
click at [904, 177] on p "♦ 品牌名稱：OUTDOOR PRODUCTS ♦ 體驗商品：ORIGINALS美式經典後背包M ♦ 體驗數量：1款(廠商提供，顏色隨機恕無法指定) ♦ 體驗…" at bounding box center [940, 345] width 402 height 625
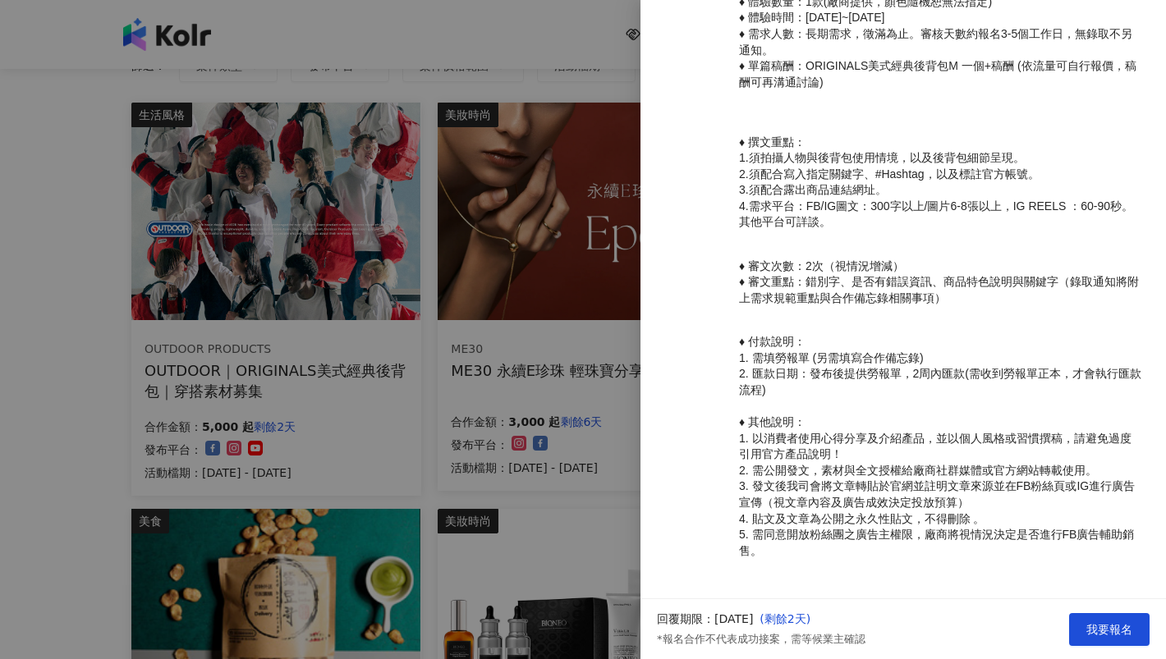
scroll to position [549, 0]
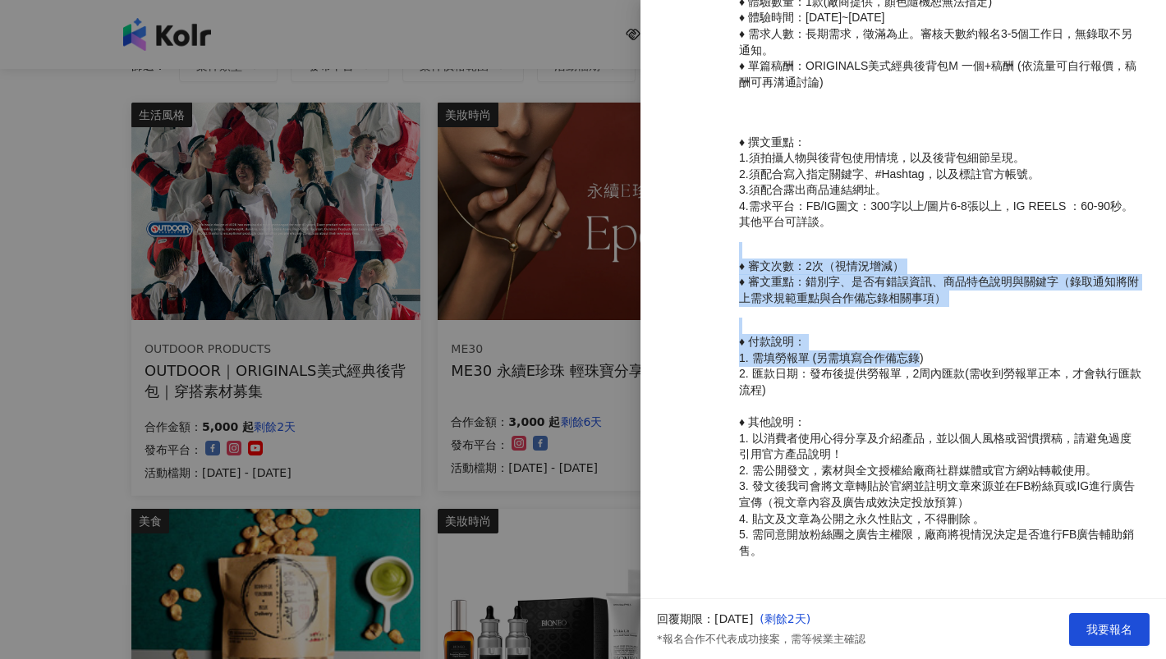
drag, startPoint x: 916, startPoint y: 241, endPoint x: 916, endPoint y: 349, distance: 108.4
click at [916, 349] on p "♦ 品牌名稱：OUTDOOR PRODUCTS ♦ 體驗商品：ORIGINALS美式經典後背包M ♦ 體驗數量：1款(廠商提供，顏色隨機恕無法指定) ♦ 體驗…" at bounding box center [940, 274] width 402 height 625
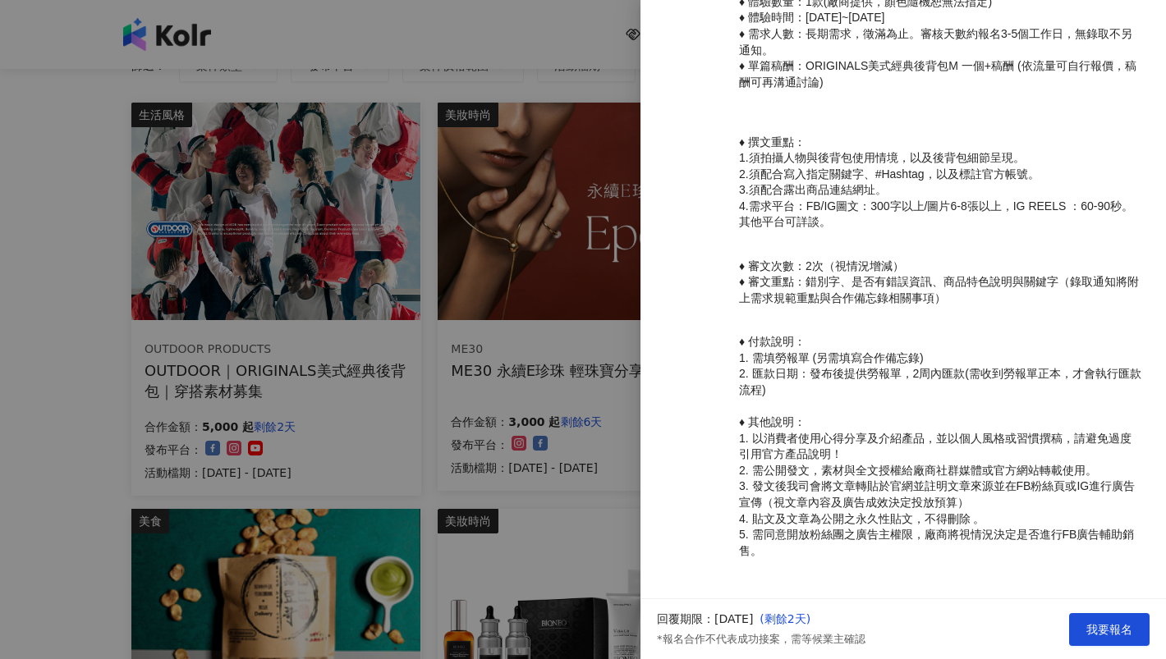
click at [960, 334] on p "♦ 付款說明： 1. 需填勞報單 (另需填寫合作備忘錄) 2. 匯款日期：發布後提供勞報單，2周內匯款(需收到勞報單正本，才會執行匯款流程) ♦ 其他說明： …" at bounding box center [940, 446] width 402 height 225
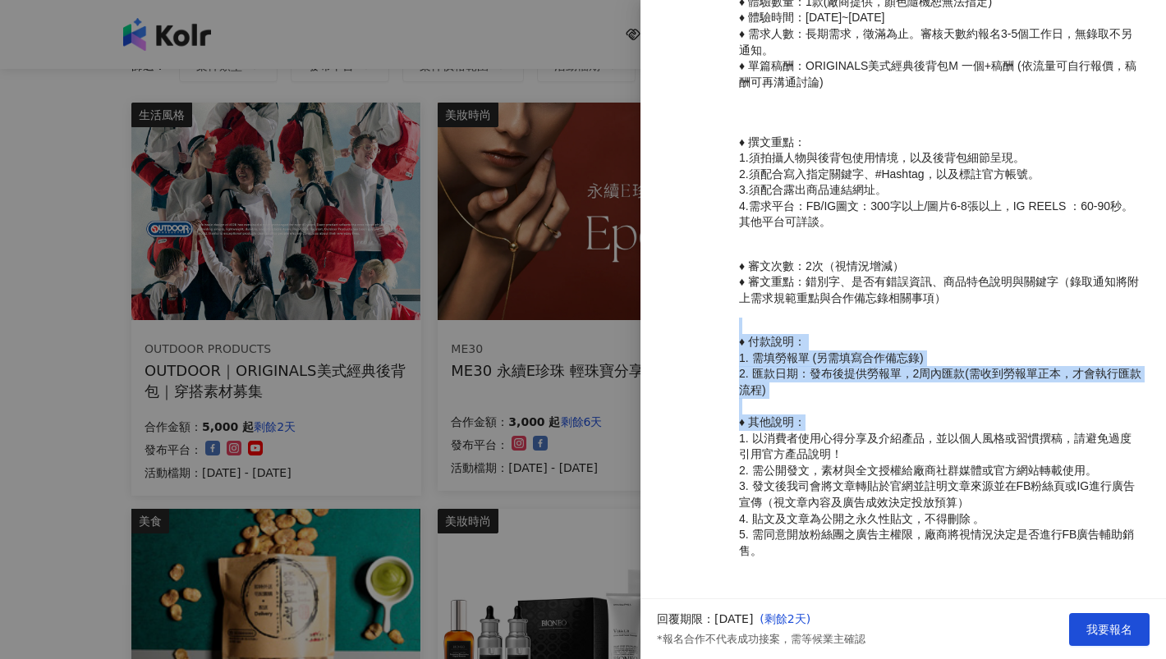
drag, startPoint x: 967, startPoint y: 317, endPoint x: 953, endPoint y: 416, distance: 100.3
click at [953, 416] on p "♦ 品牌名稱：OUTDOOR PRODUCTS ♦ 體驗商品：ORIGINALS美式經典後背包M ♦ 體驗數量：1款(廠商提供，顏色隨機恕無法指定) ♦ 體驗…" at bounding box center [940, 274] width 402 height 625
click at [953, 416] on p "♦ 付款說明： 1. 需填勞報單 (另需填寫合作備忘錄) 2. 匯款日期：發布後提供勞報單，2周內匯款(需收到勞報單正本，才會執行匯款流程) ♦ 其他說明： …" at bounding box center [940, 446] width 402 height 225
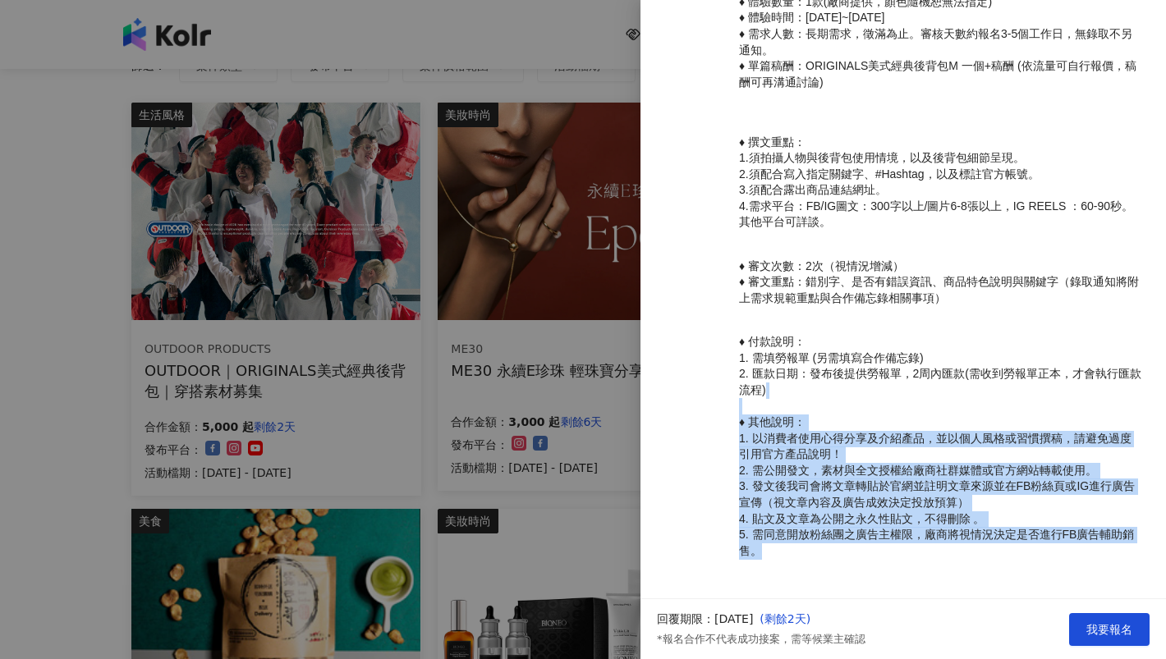
drag, startPoint x: 985, startPoint y: 380, endPoint x: 960, endPoint y: 560, distance: 181.5
click at [960, 559] on p "♦ 付款說明： 1. 需填勞報單 (另需填寫合作備忘錄) 2. 匯款日期：發布後提供勞報單，2周內匯款(需收到勞報單正本，才會執行匯款流程) ♦ 其他說明： …" at bounding box center [940, 446] width 402 height 225
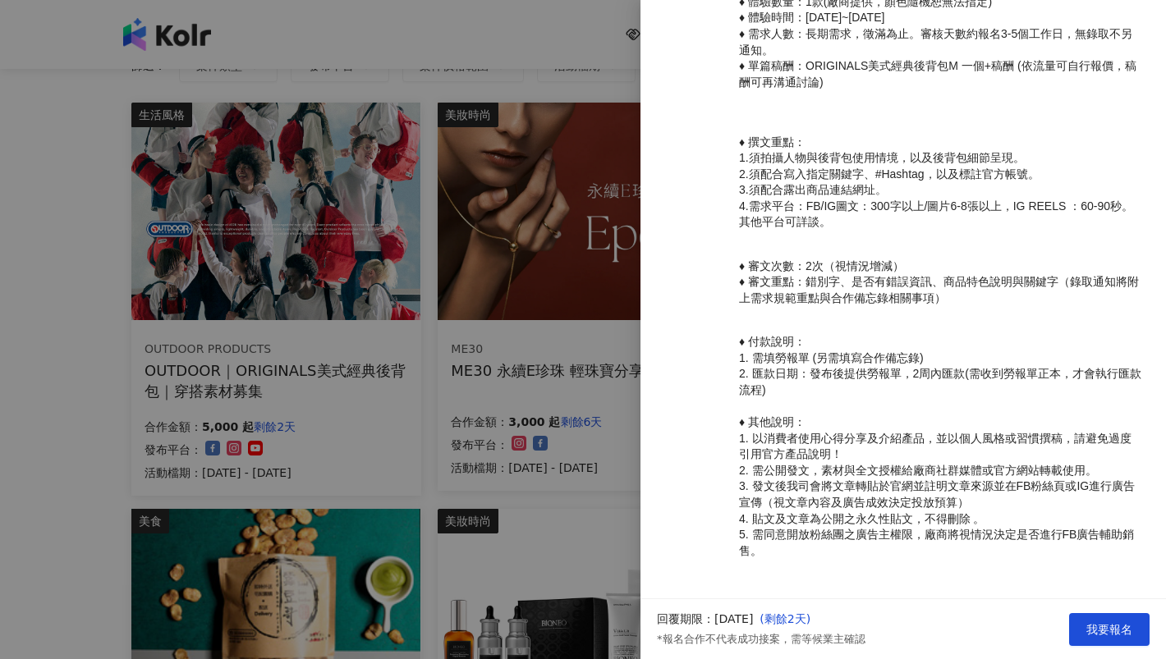
click at [125, 395] on div at bounding box center [583, 329] width 1166 height 659
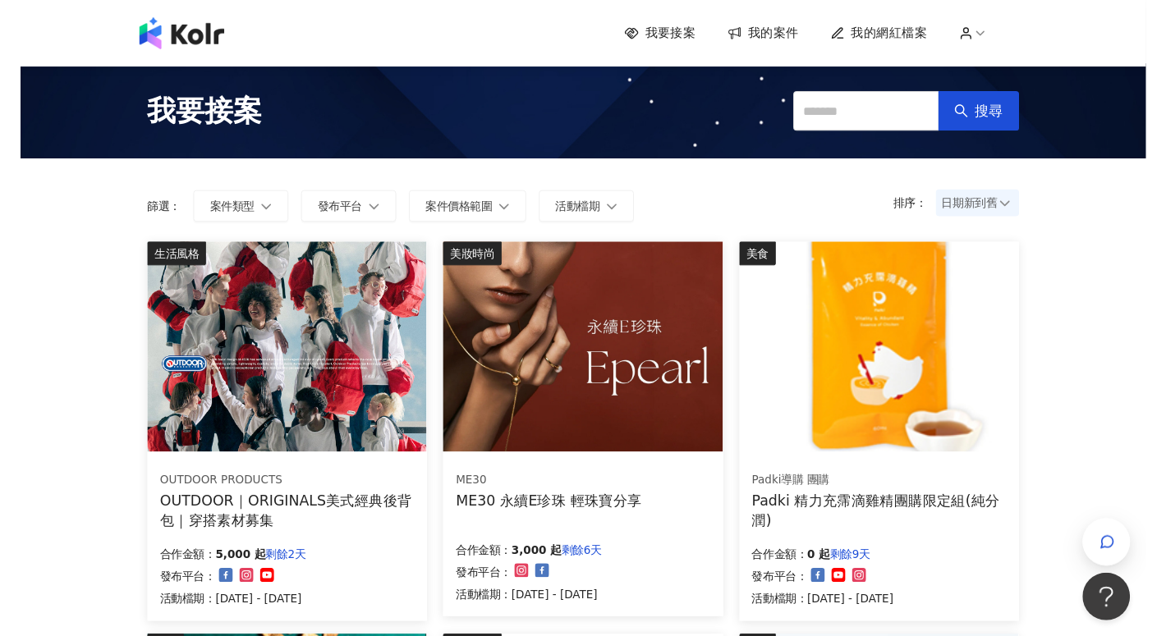
scroll to position [0, 0]
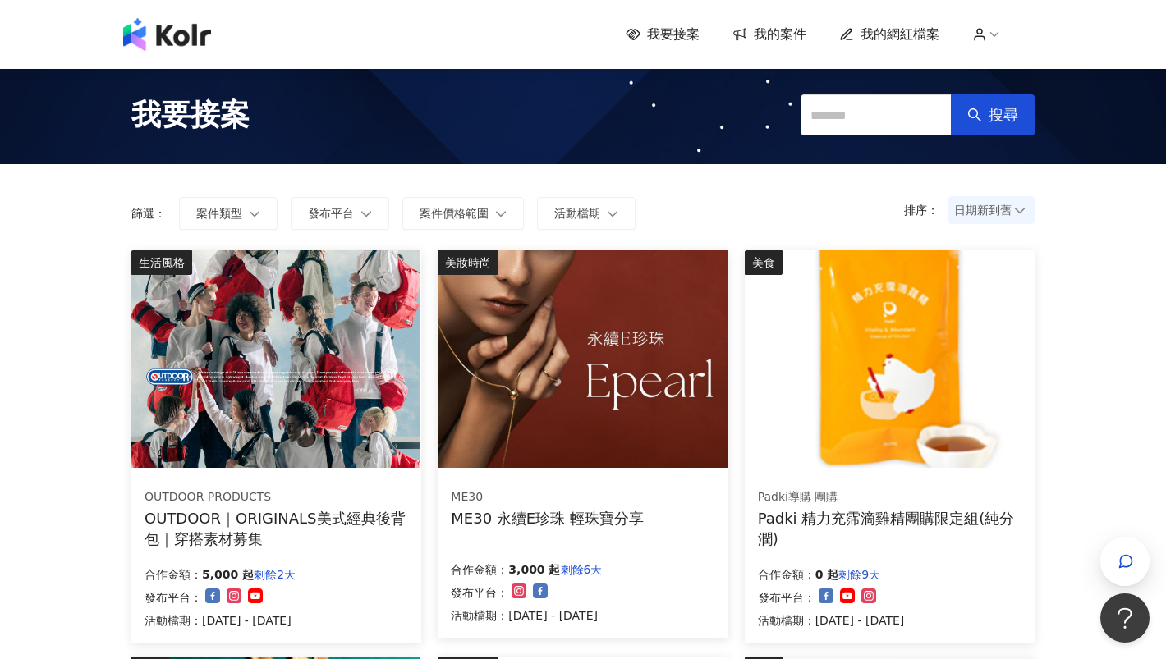
click at [776, 30] on span "我的案件" at bounding box center [780, 34] width 53 height 18
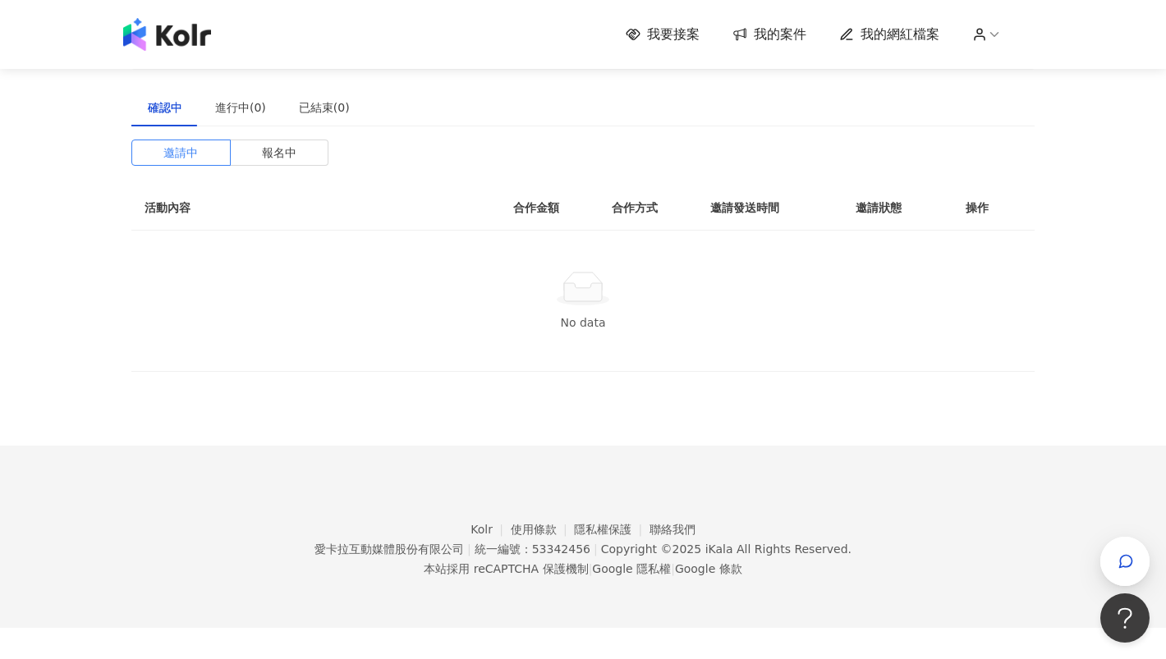
click at [206, 39] on img at bounding box center [167, 34] width 88 height 33
